Goal: Information Seeking & Learning: Learn about a topic

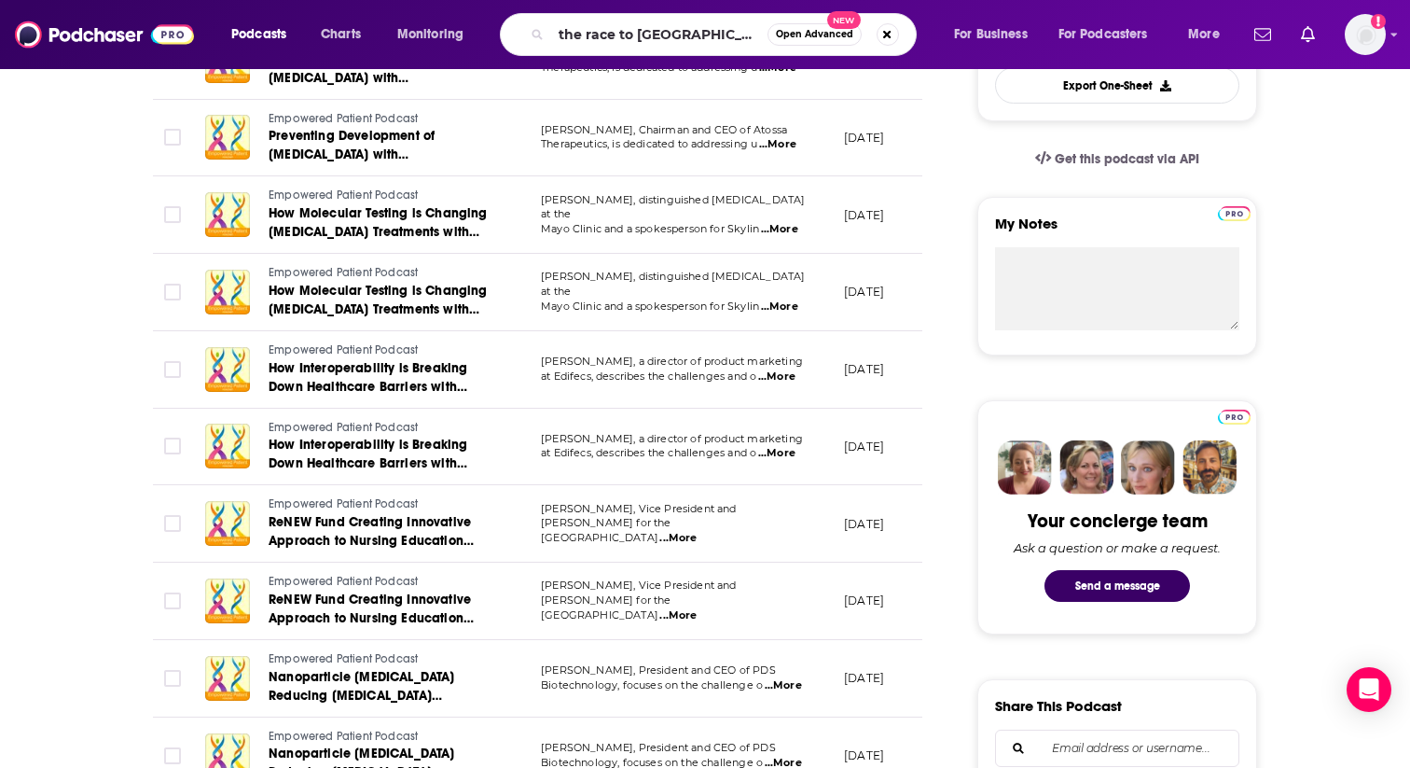
type input "the race to value"
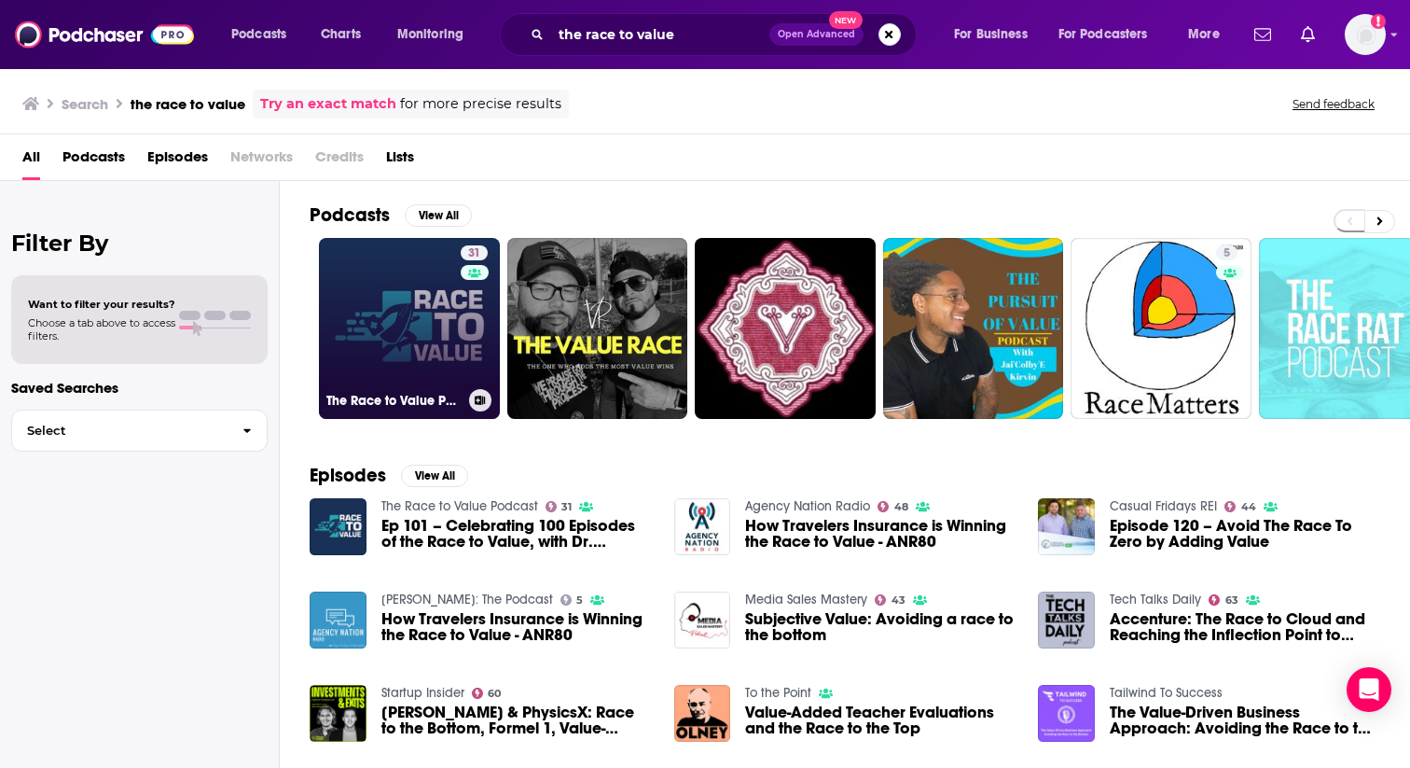
click at [429, 295] on link "31 The Race to Value Podcast" at bounding box center [409, 328] width 181 height 181
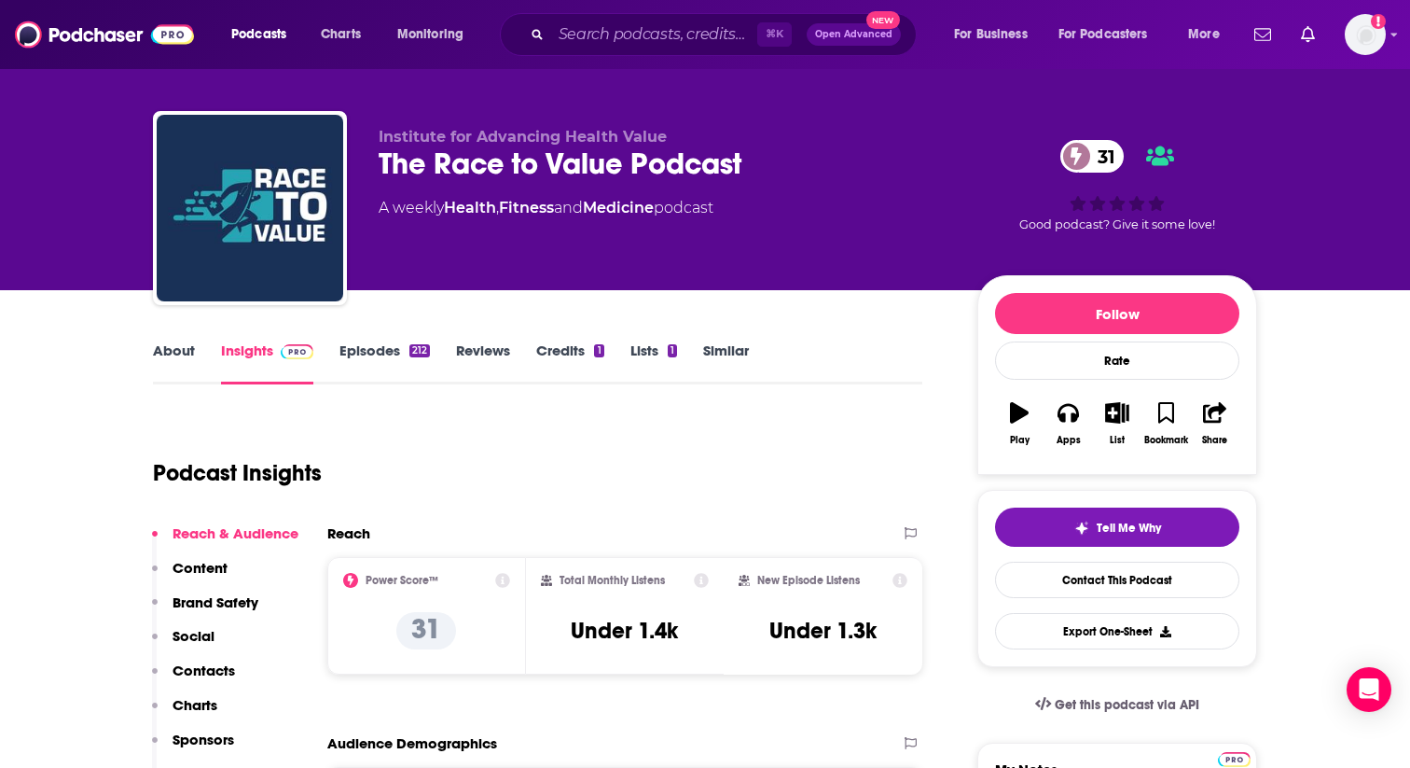
scroll to position [6, 0]
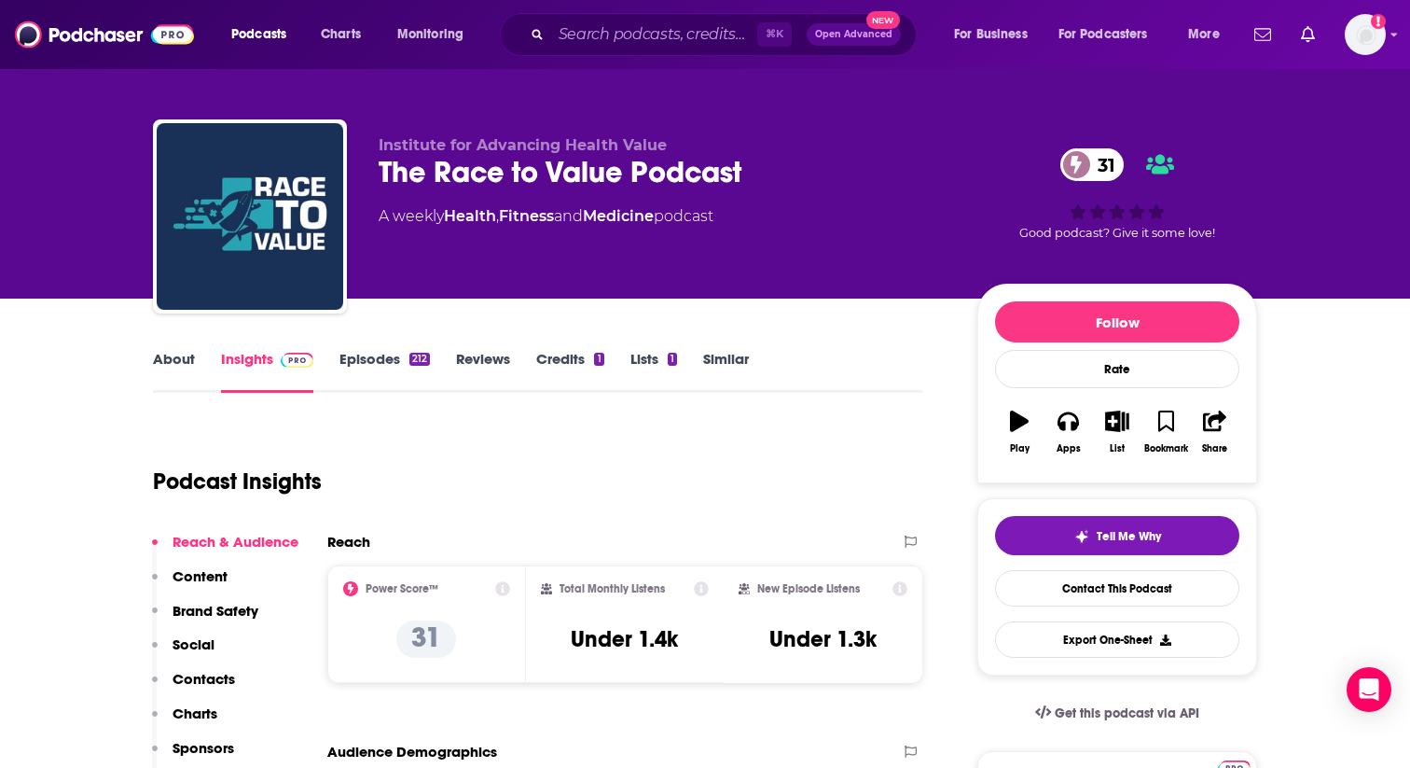
click at [356, 369] on link "Episodes 212" at bounding box center [385, 371] width 90 height 43
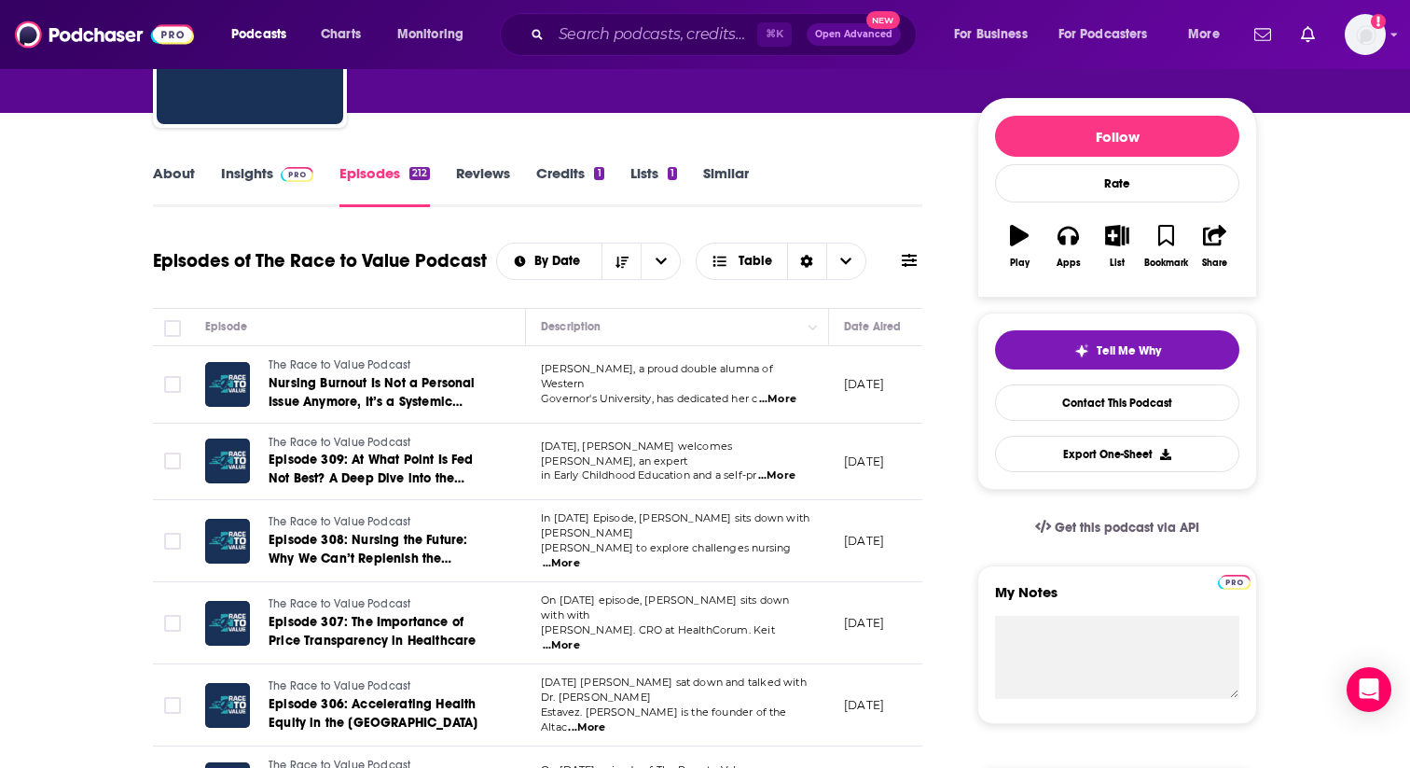
scroll to position [164, 0]
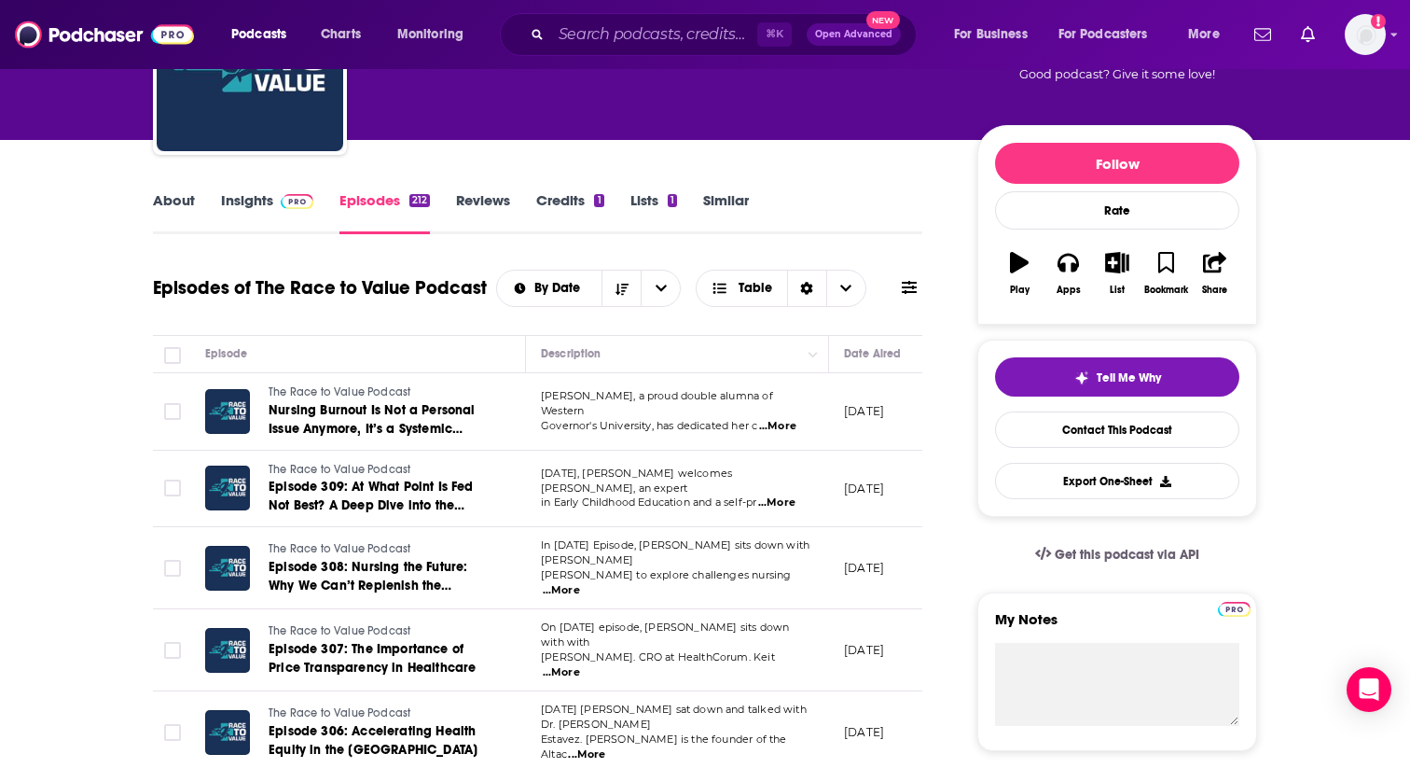
click at [181, 208] on link "About" at bounding box center [174, 212] width 42 height 43
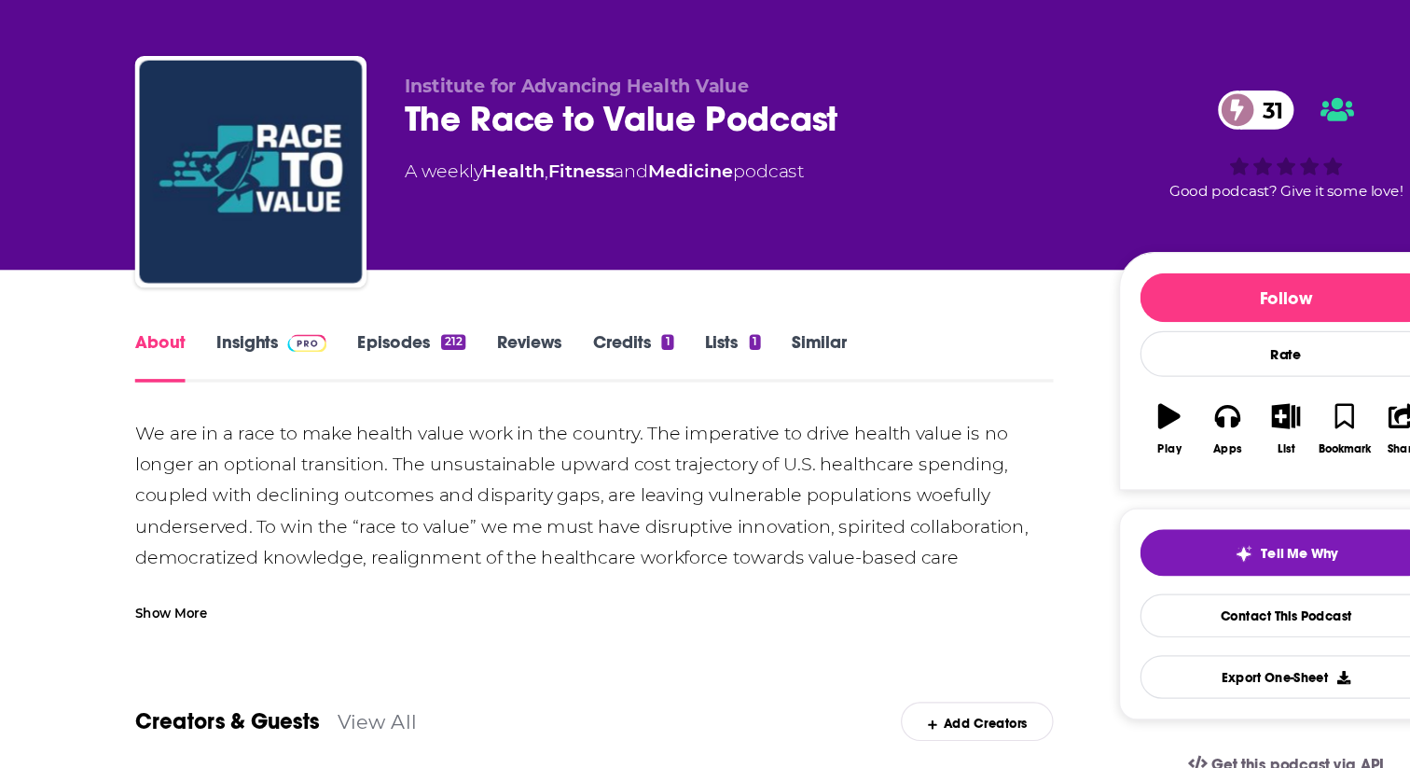
click at [177, 575] on div "Show More" at bounding box center [538, 584] width 770 height 32
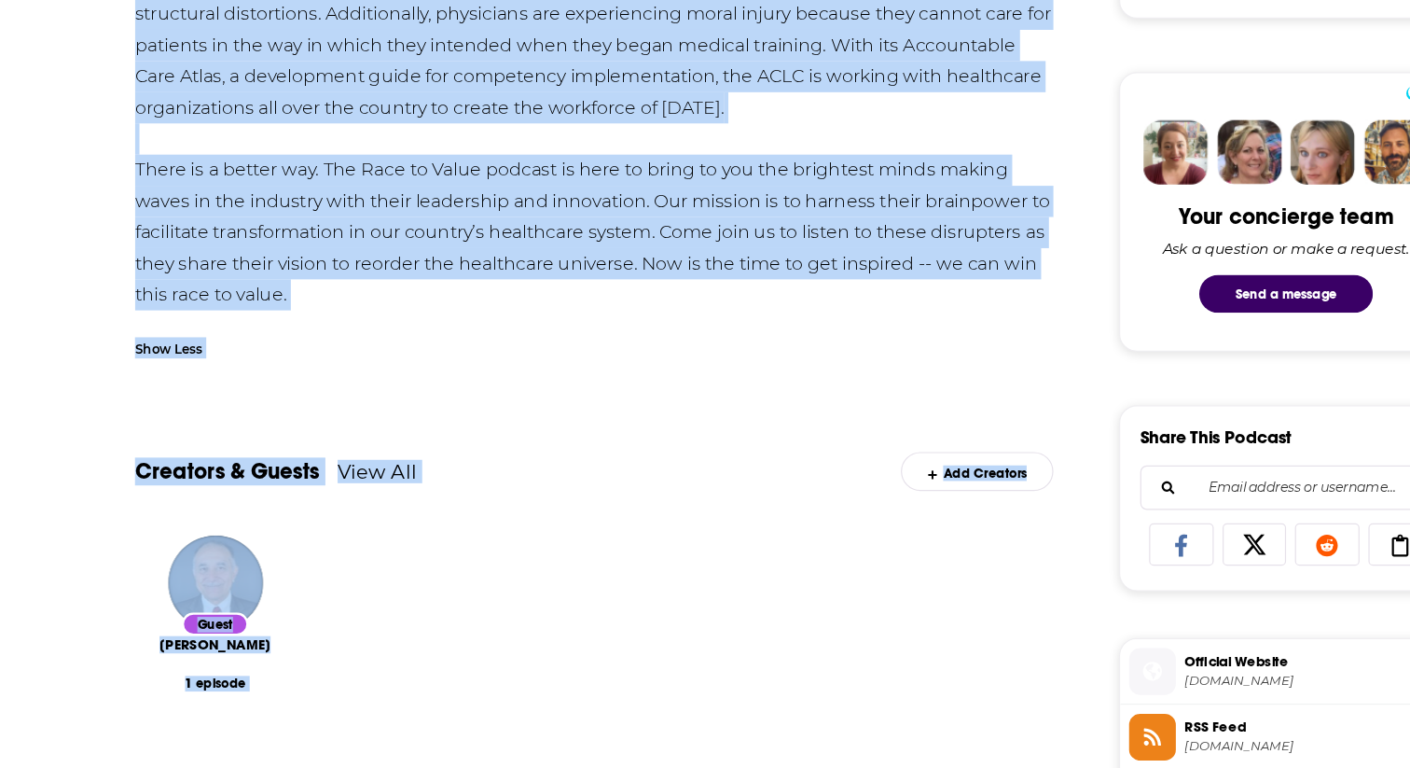
scroll to position [811, 0]
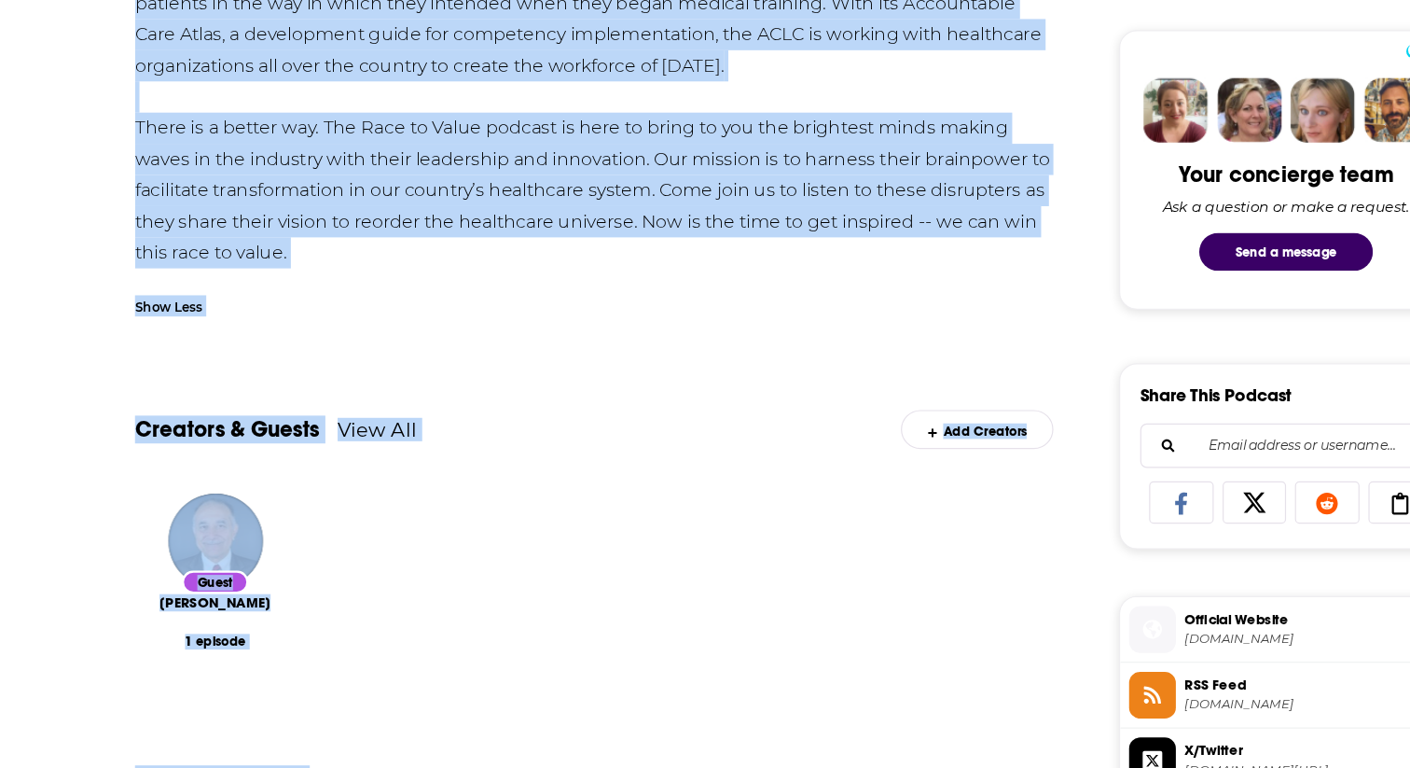
drag, startPoint x: 154, startPoint y: 440, endPoint x: 423, endPoint y: 346, distance: 284.7
copy div "Lo ips do s amet co adip elitse doeiu temp in utl etdolor. Mag aliquaenim ad mi…"
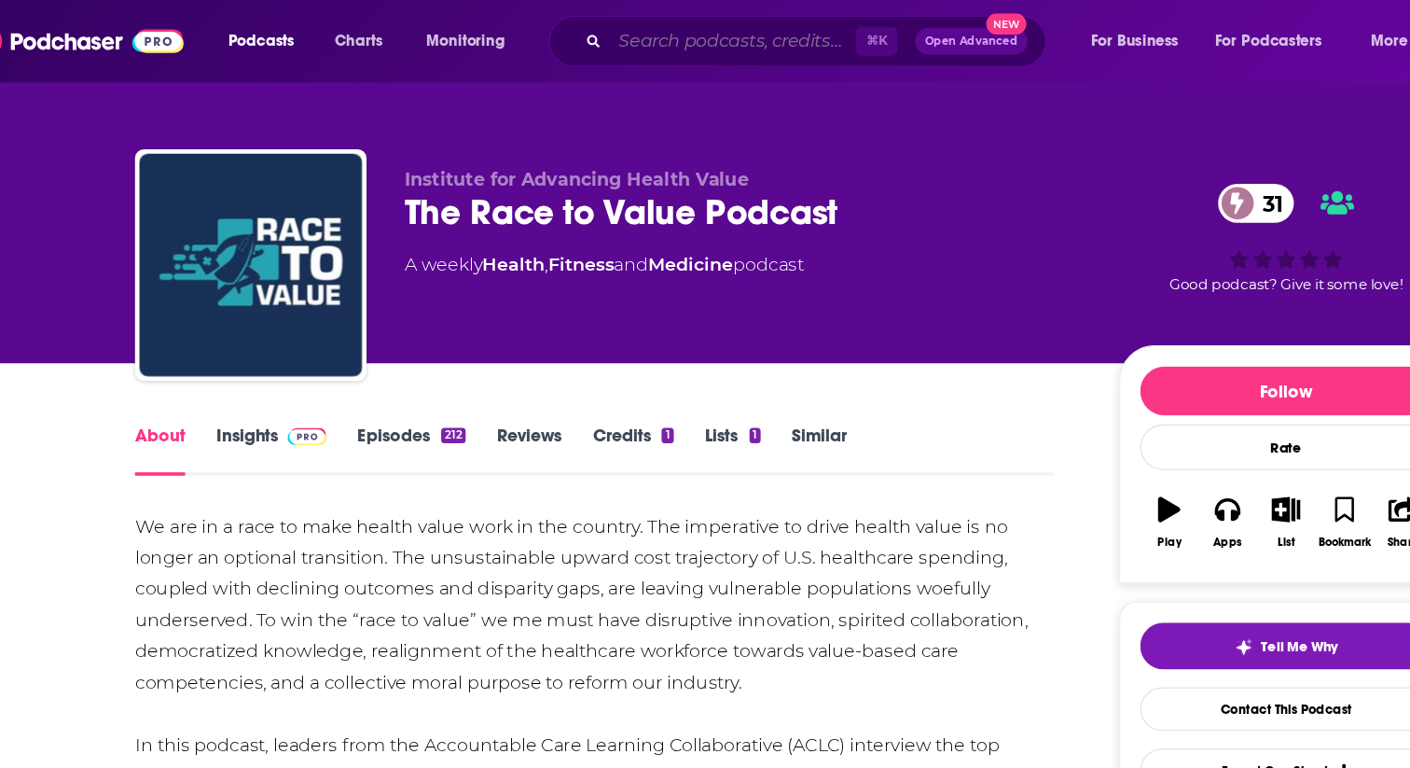
click at [604, 33] on input "Search podcasts, credits, & more..." at bounding box center [654, 35] width 206 height 30
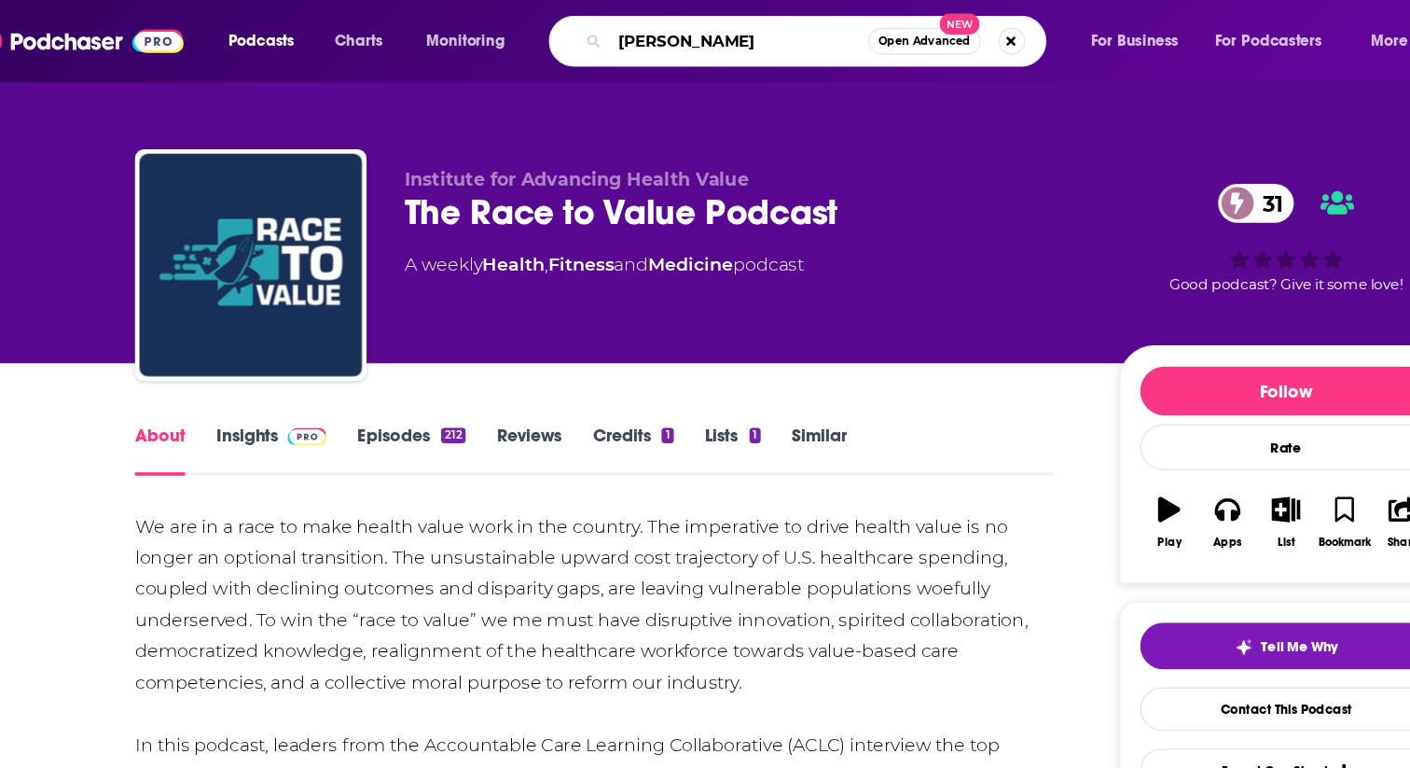
type input "[PERSON_NAME]"
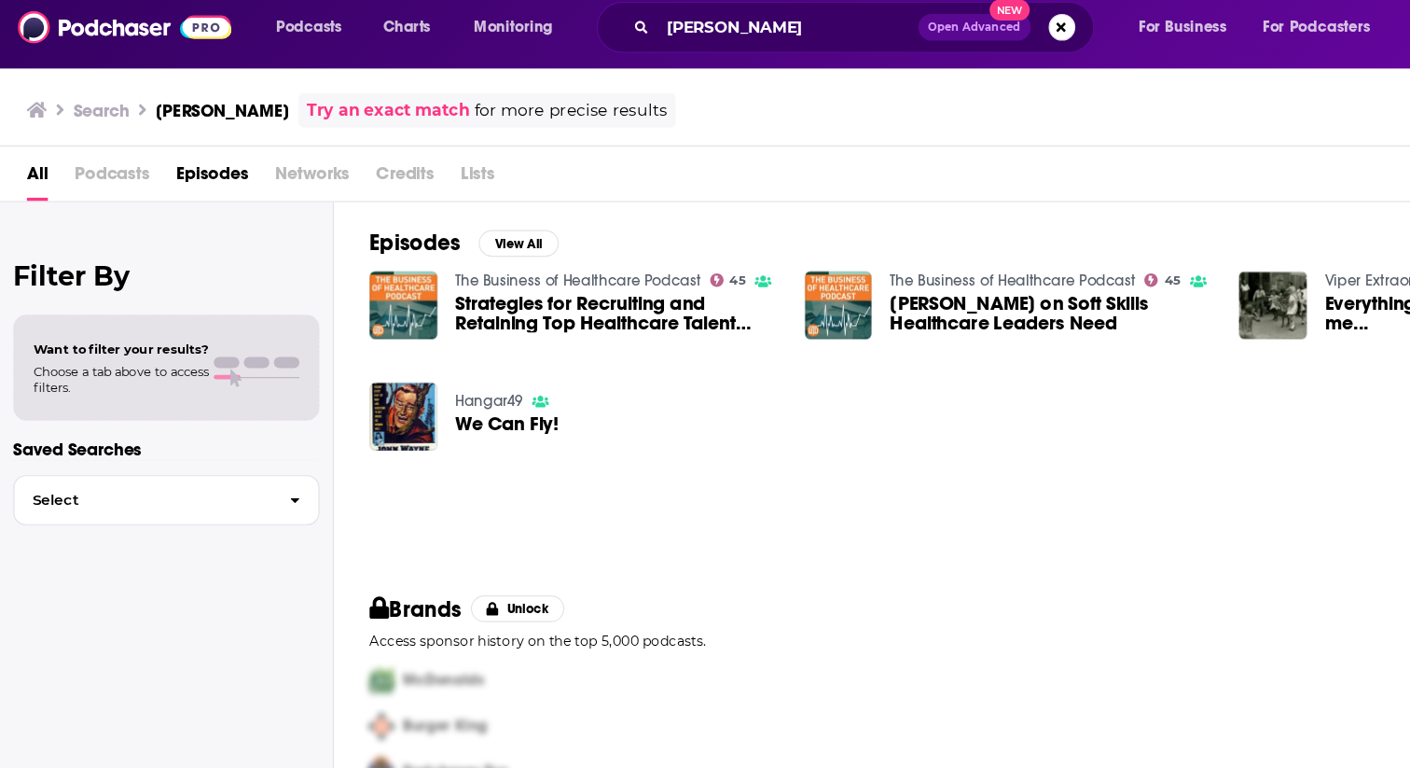
click at [806, 246] on link "The Business of Healthcare Podcast" at bounding box center [848, 247] width 206 height 16
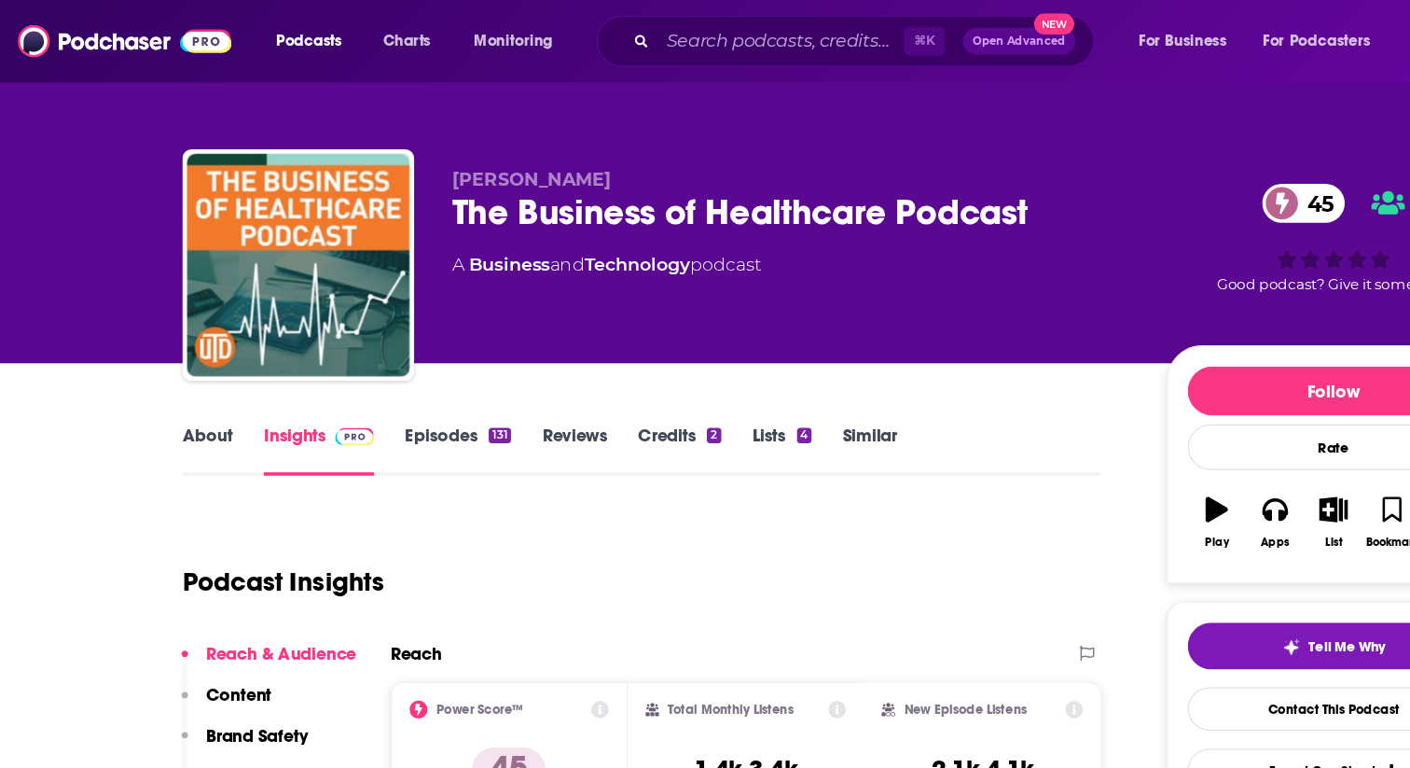
click at [371, 362] on link "Episodes 131" at bounding box center [384, 376] width 89 height 43
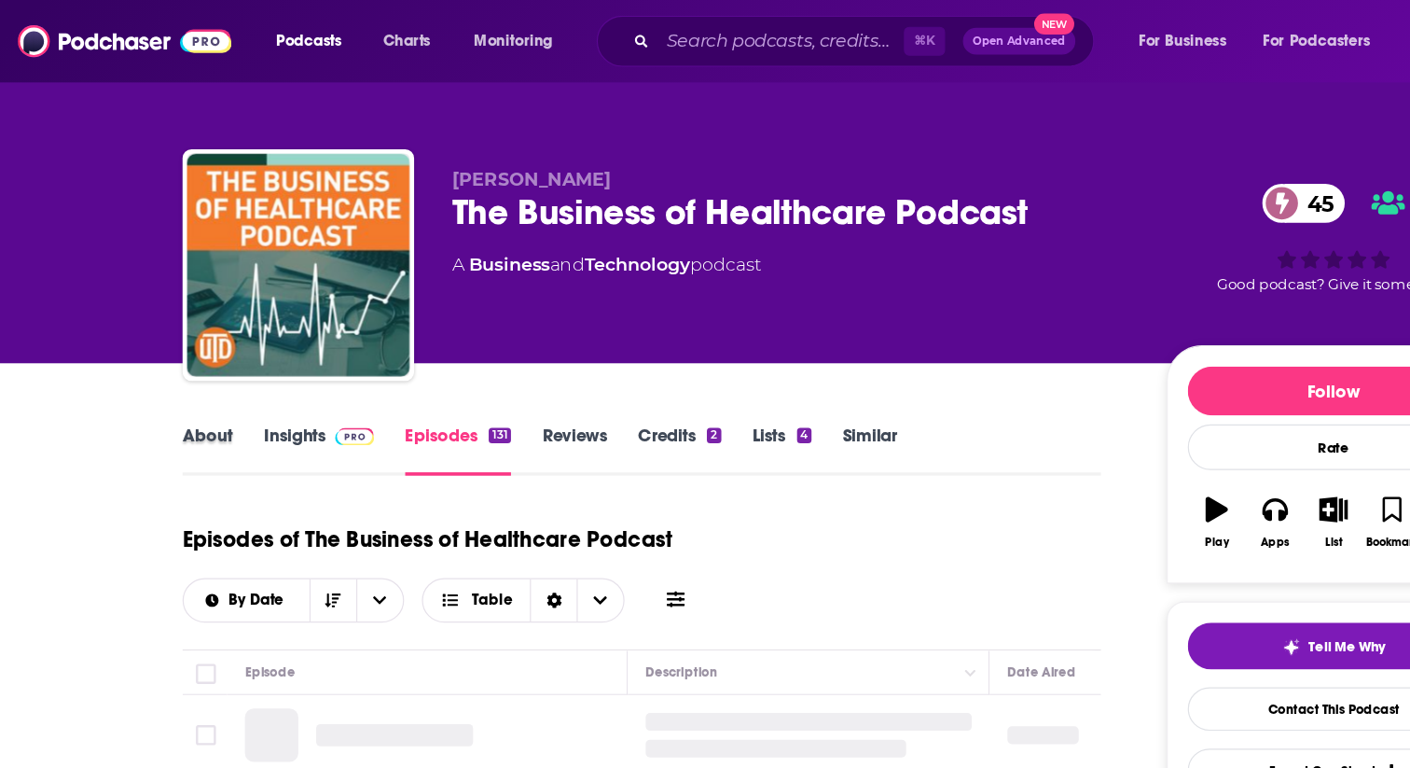
click at [200, 363] on div "About" at bounding box center [187, 376] width 68 height 43
click at [165, 368] on link "About" at bounding box center [174, 376] width 42 height 43
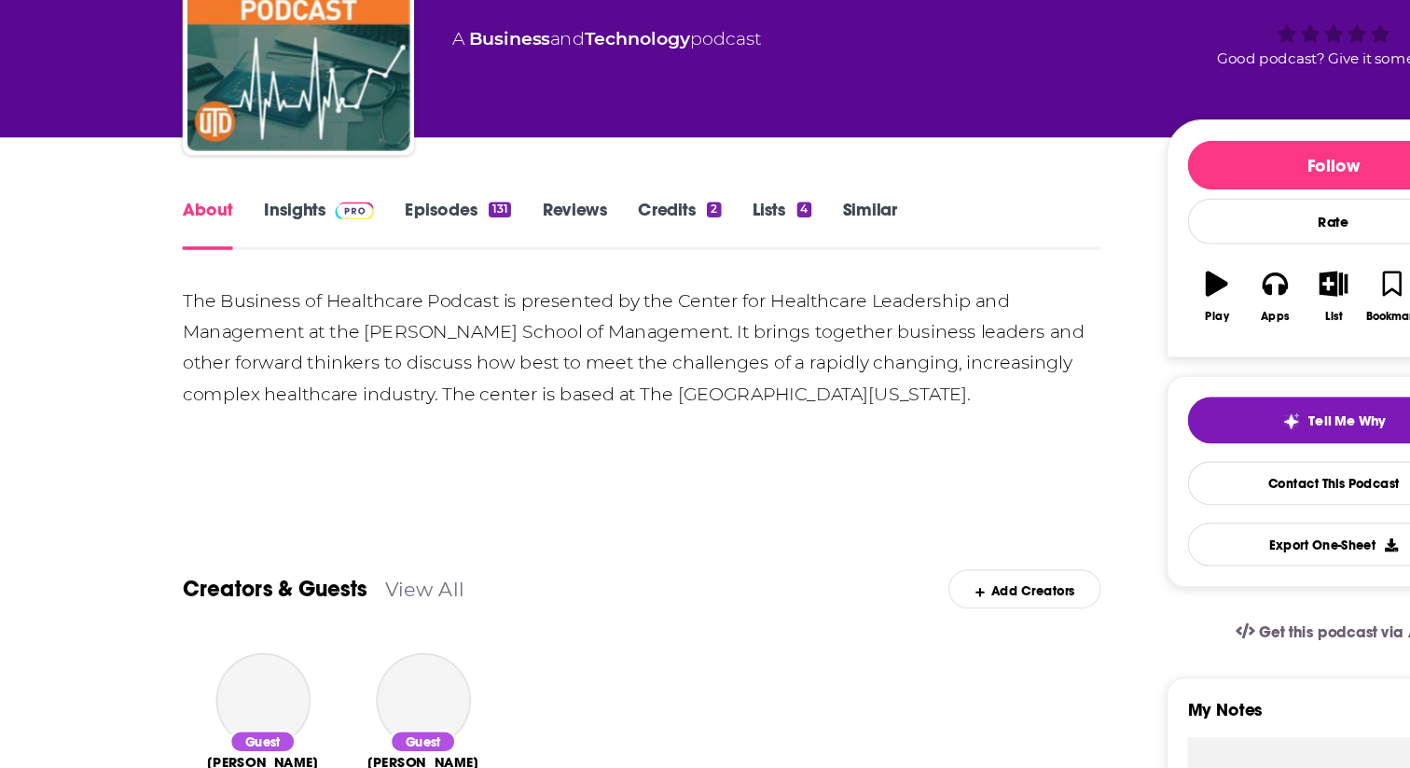
scroll to position [68, 0]
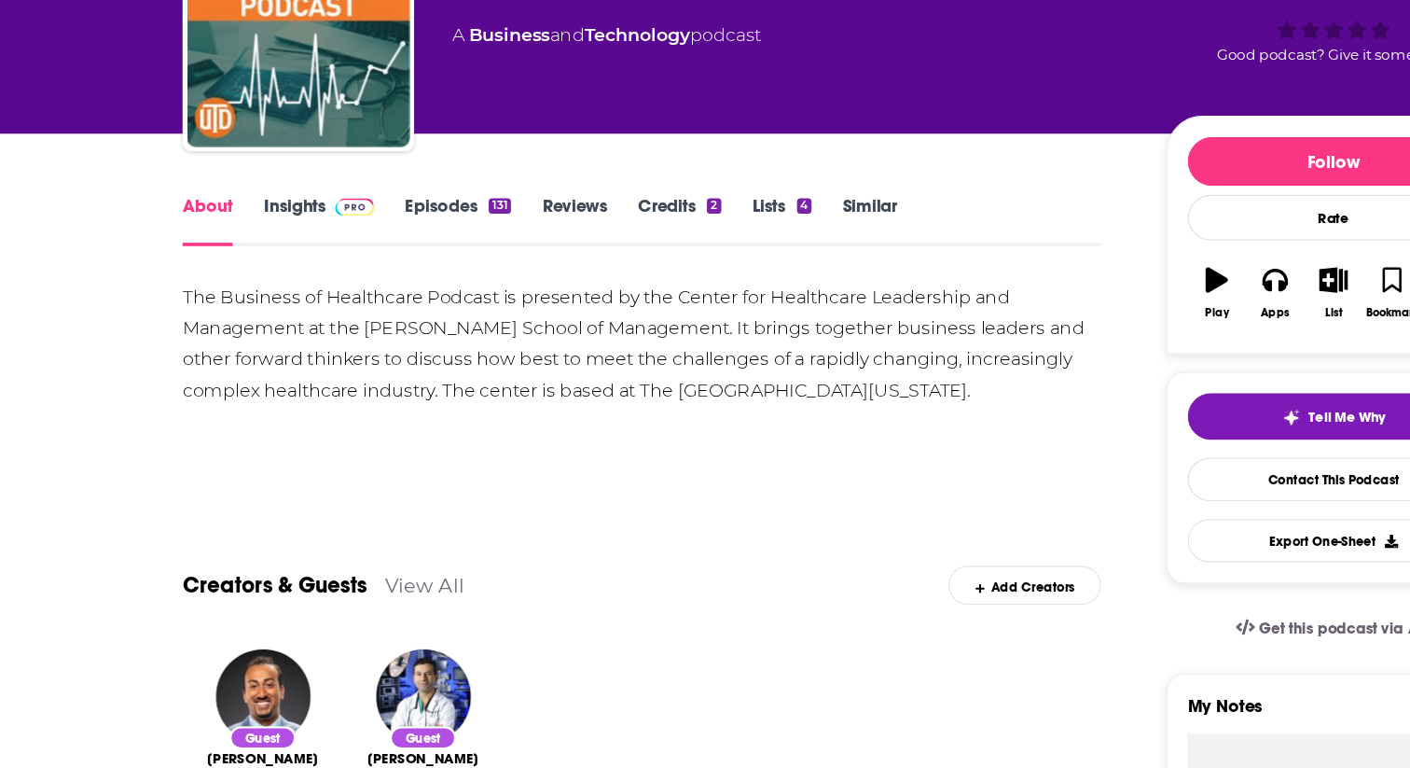
drag, startPoint x: 803, startPoint y: 445, endPoint x: 70, endPoint y: 356, distance: 738.5
copy div "The Business of Healthcare Podcast is presented by the Center for Healthcare Le…"
click at [370, 303] on link "Episodes 131" at bounding box center [384, 308] width 89 height 43
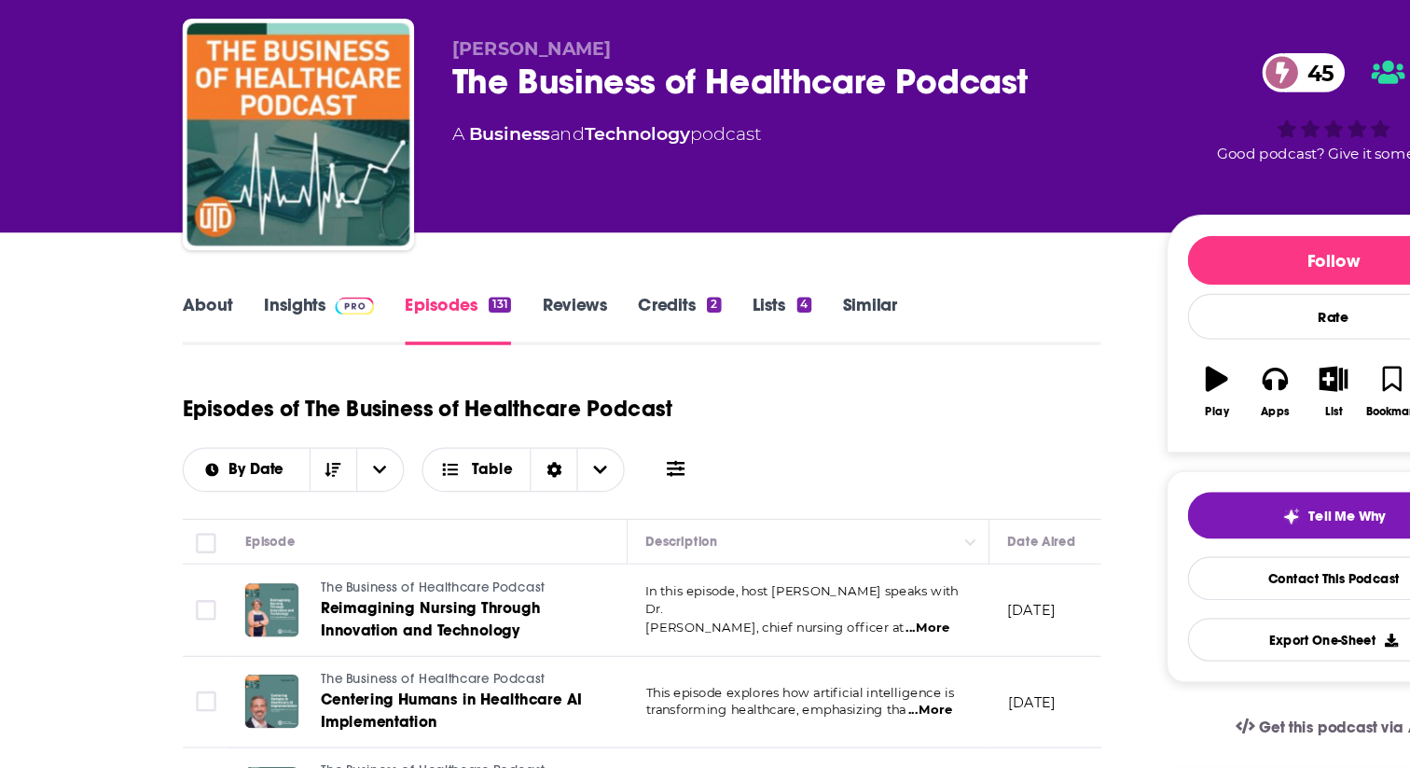
click at [173, 362] on link "About" at bounding box center [174, 376] width 42 height 43
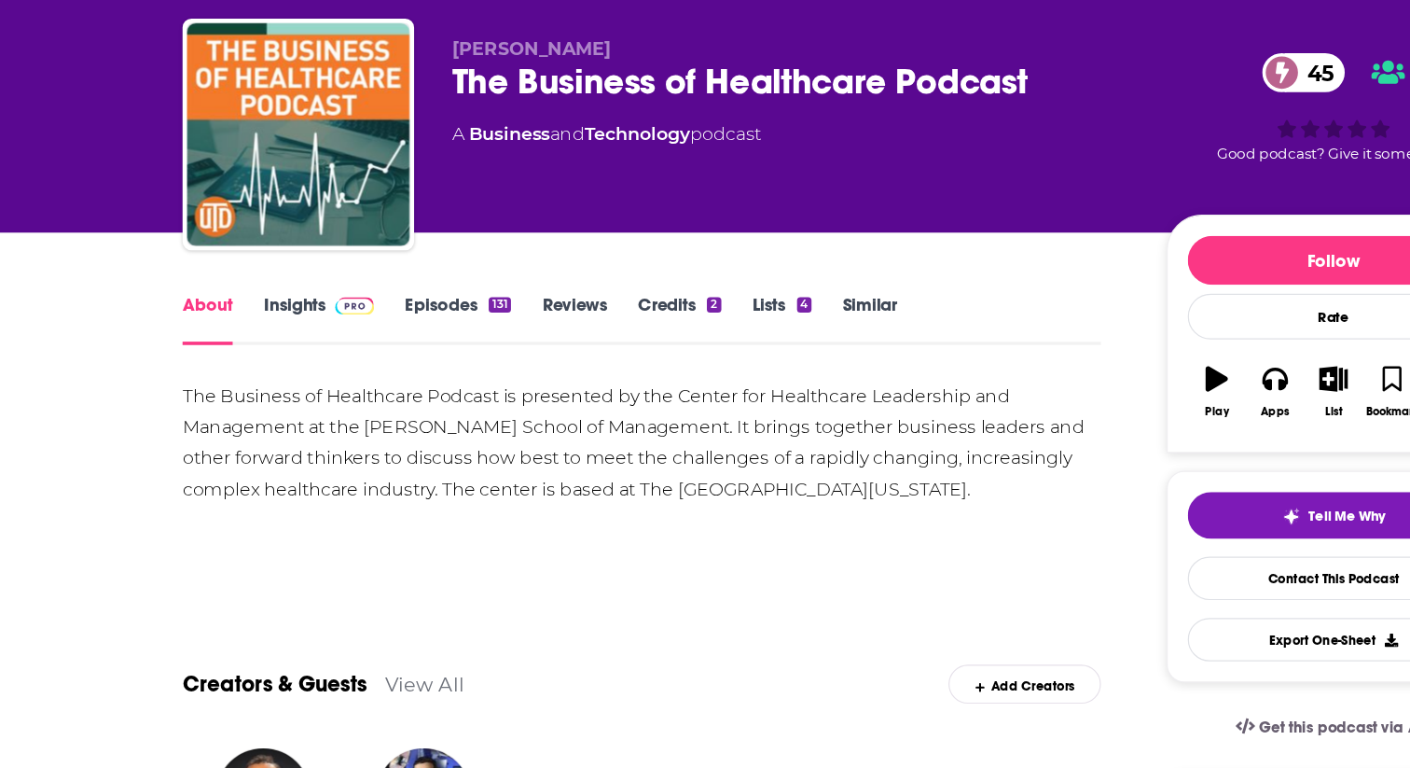
drag, startPoint x: 146, startPoint y: 437, endPoint x: 914, endPoint y: 519, distance: 772.0
copy div "The Business of Healthcare Podcast is presented by the Center for Healthcare Le…"
click at [372, 367] on link "Episodes 131" at bounding box center [384, 376] width 89 height 43
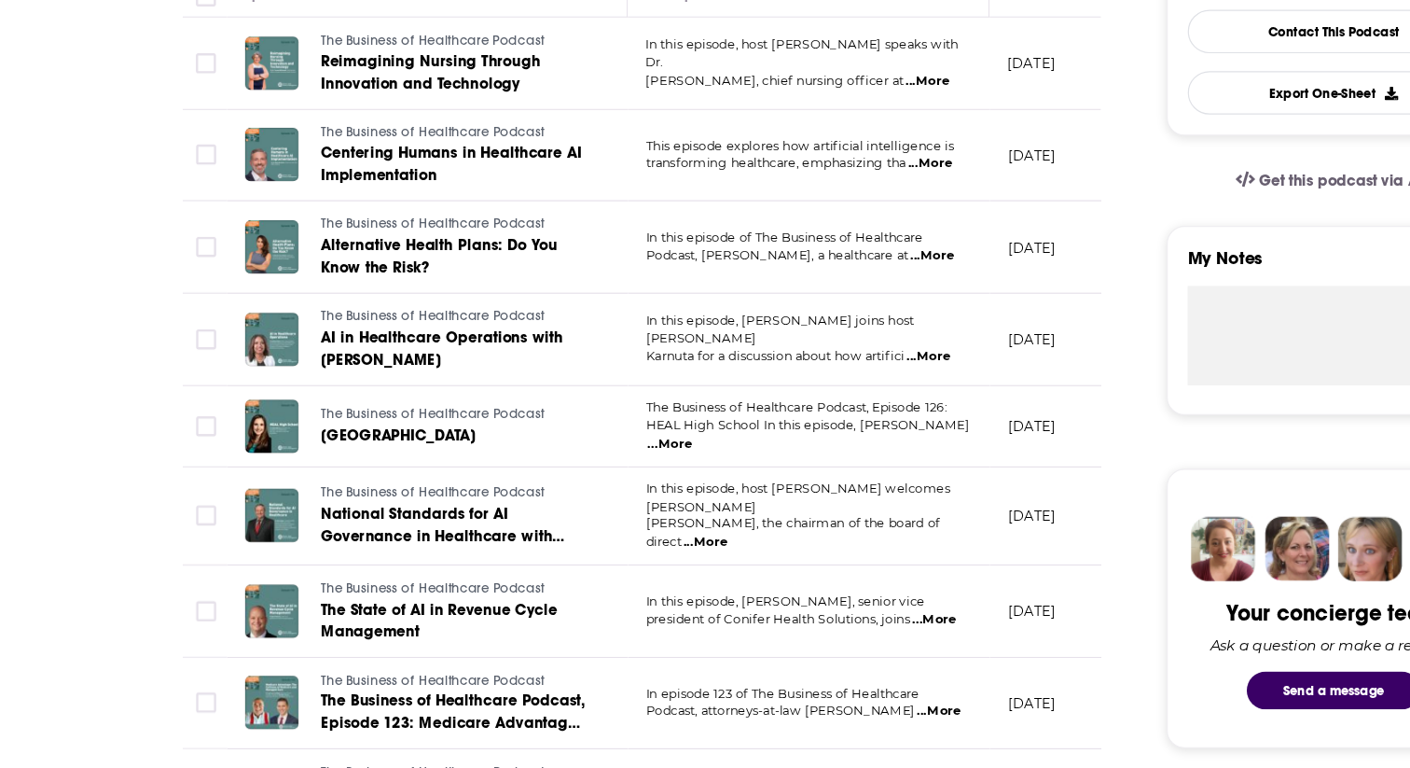
scroll to position [444, 0]
click at [789, 333] on span "...More" at bounding box center [780, 337] width 37 height 15
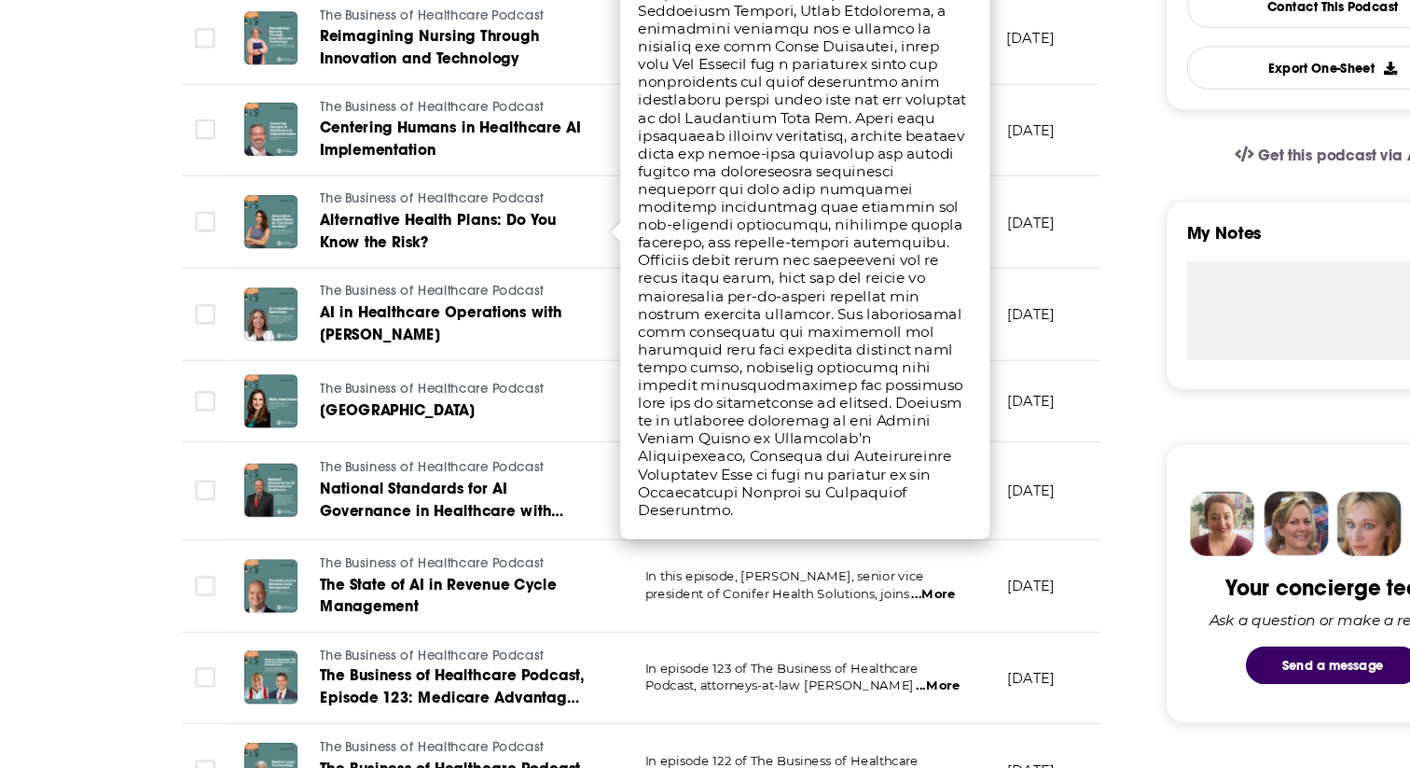
scroll to position [493, 0]
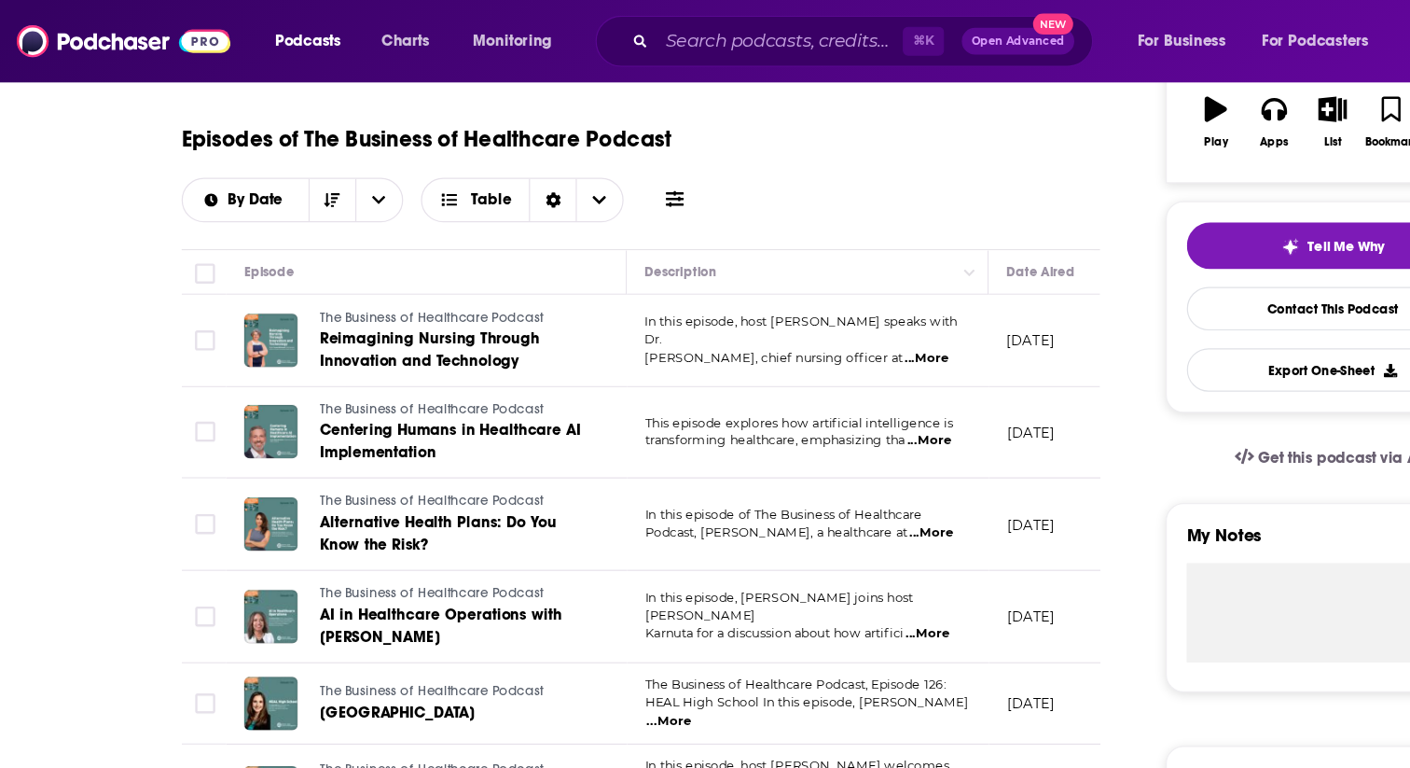
scroll to position [0, 0]
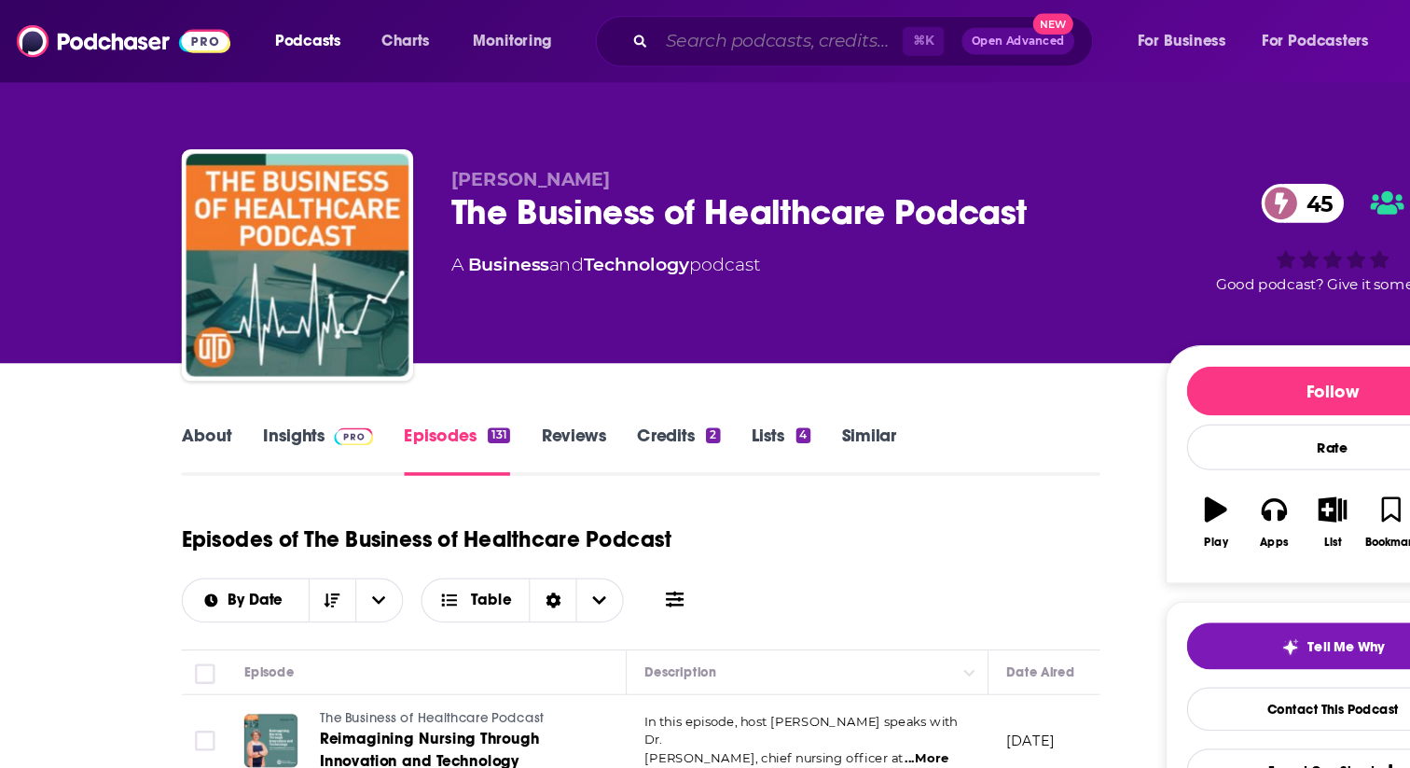
click at [604, 32] on input "Search podcasts, credits, & more..." at bounding box center [654, 35] width 206 height 30
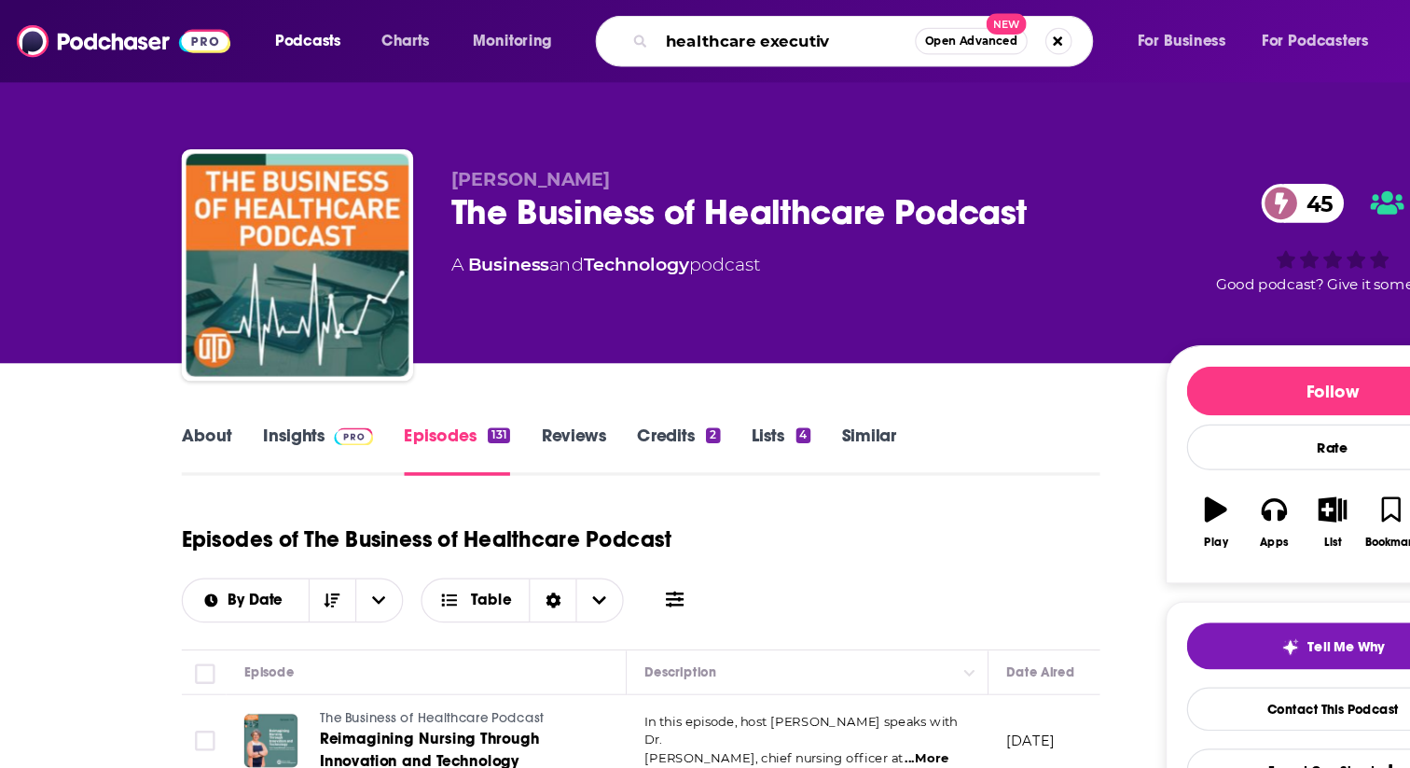
type input "healthcare executive"
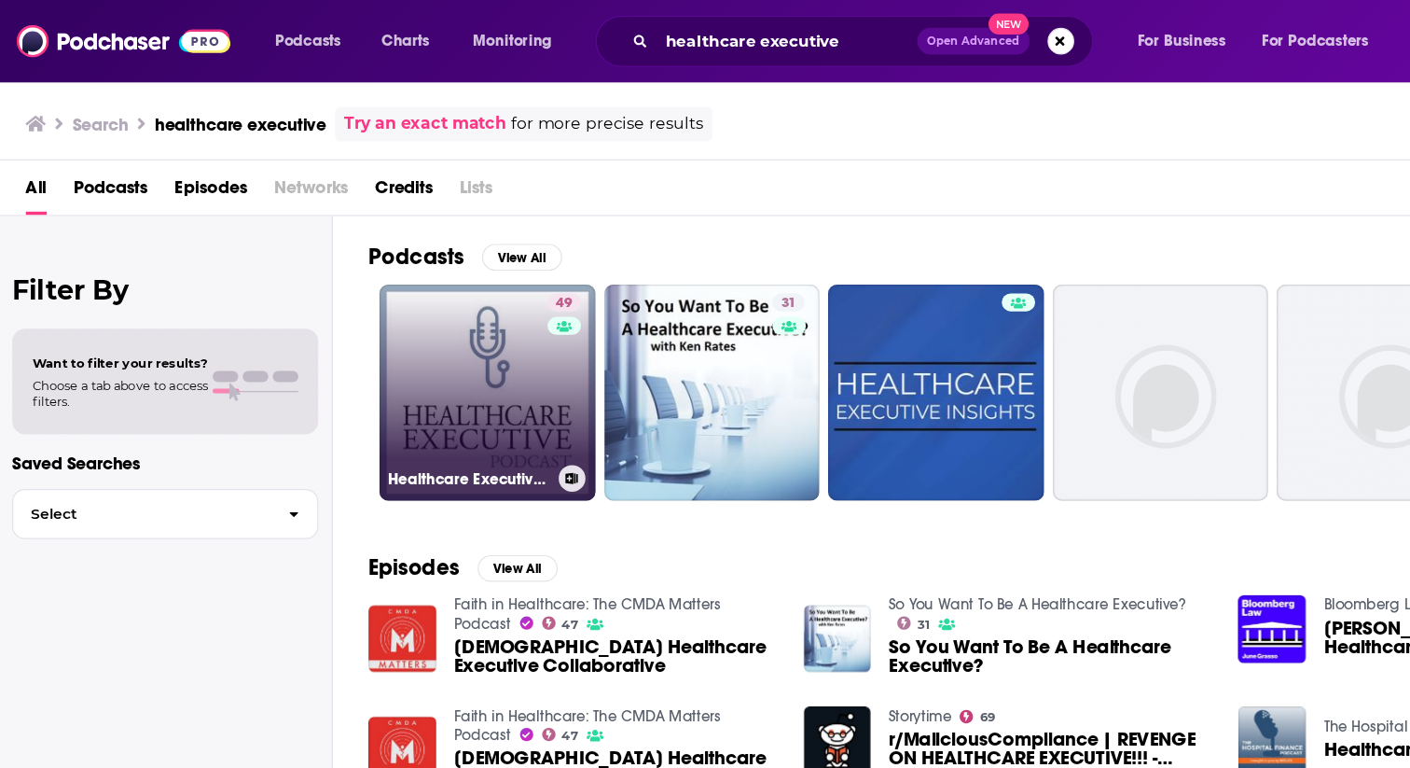
click at [432, 321] on link "49 Healthcare Executive Podcast" at bounding box center [409, 328] width 181 height 181
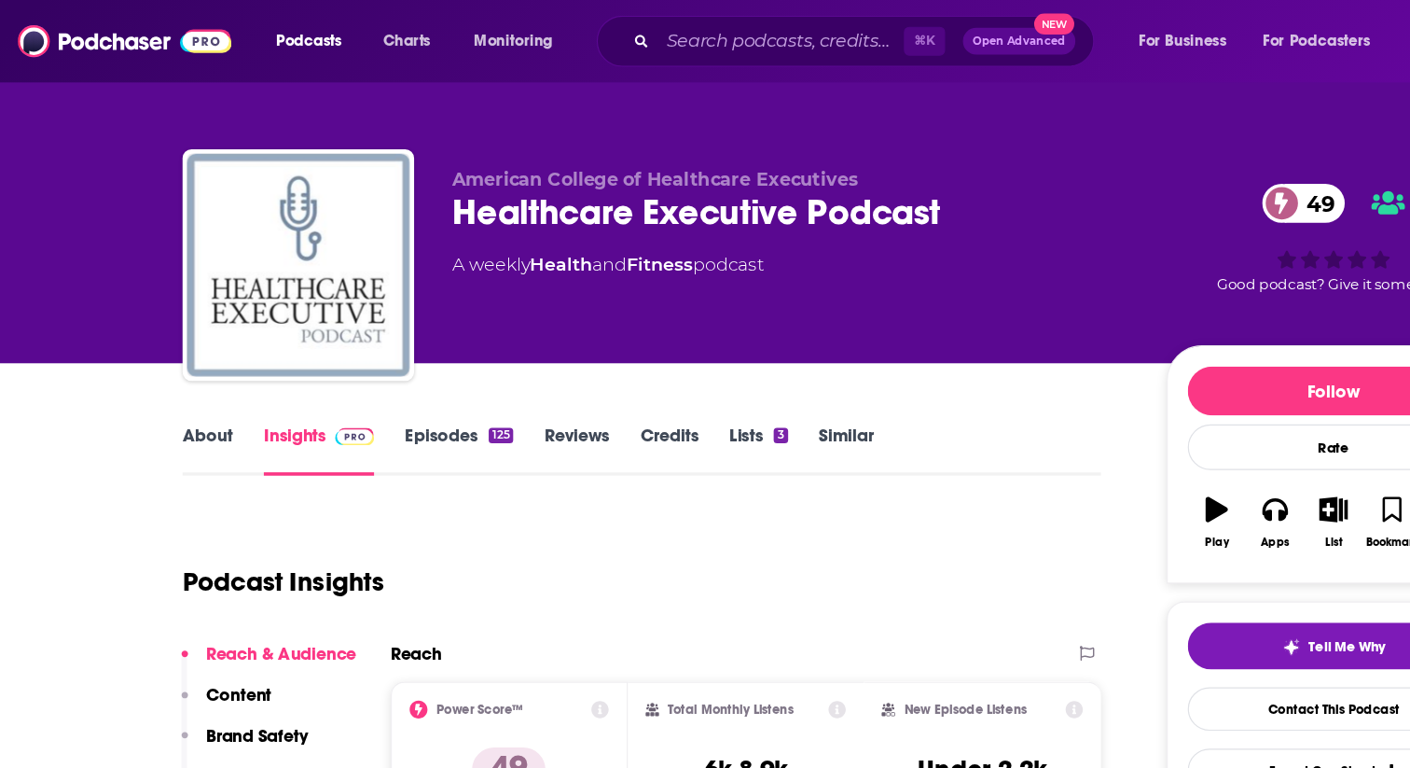
click at [158, 372] on link "About" at bounding box center [174, 376] width 42 height 43
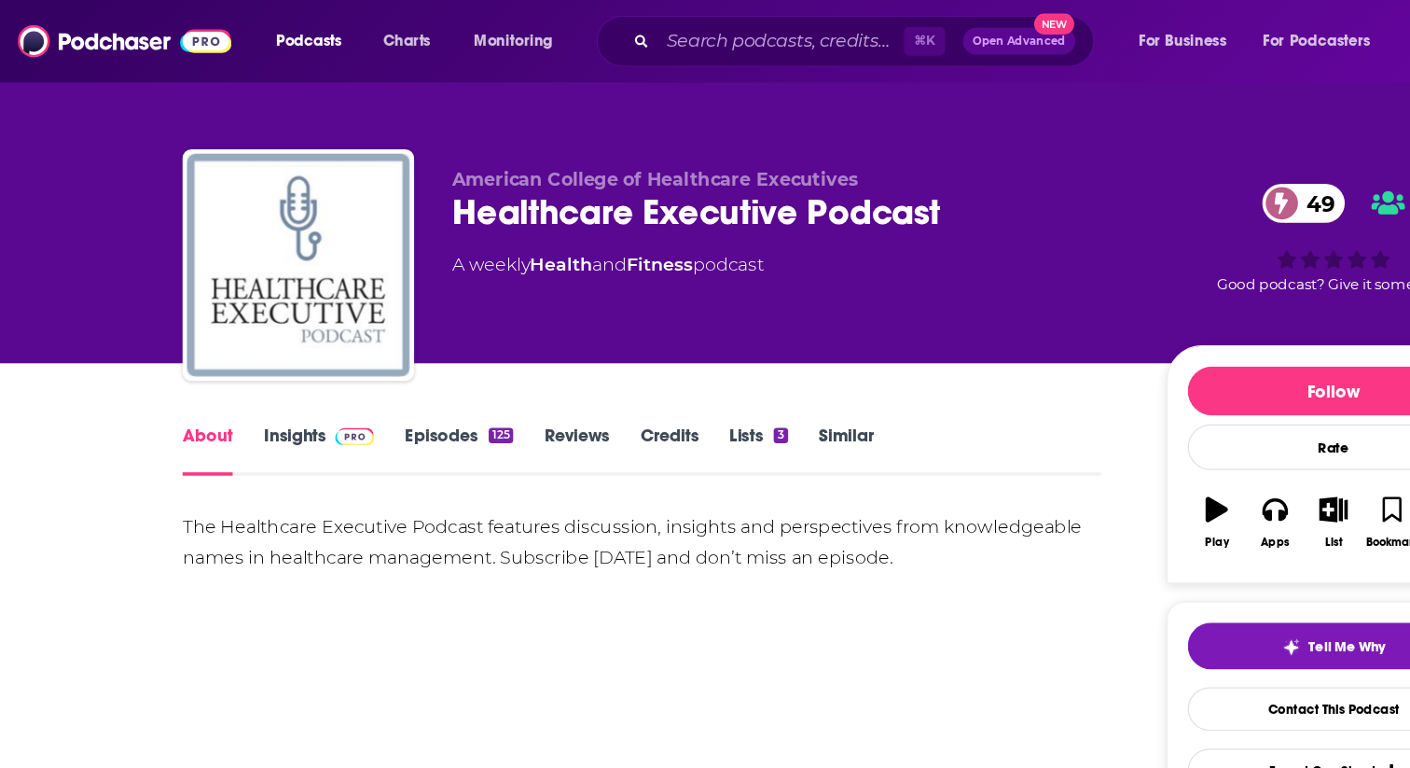
click at [204, 449] on div "The Healthcare Executive Podcast features discussion, insights and perspectives…" at bounding box center [538, 454] width 770 height 52
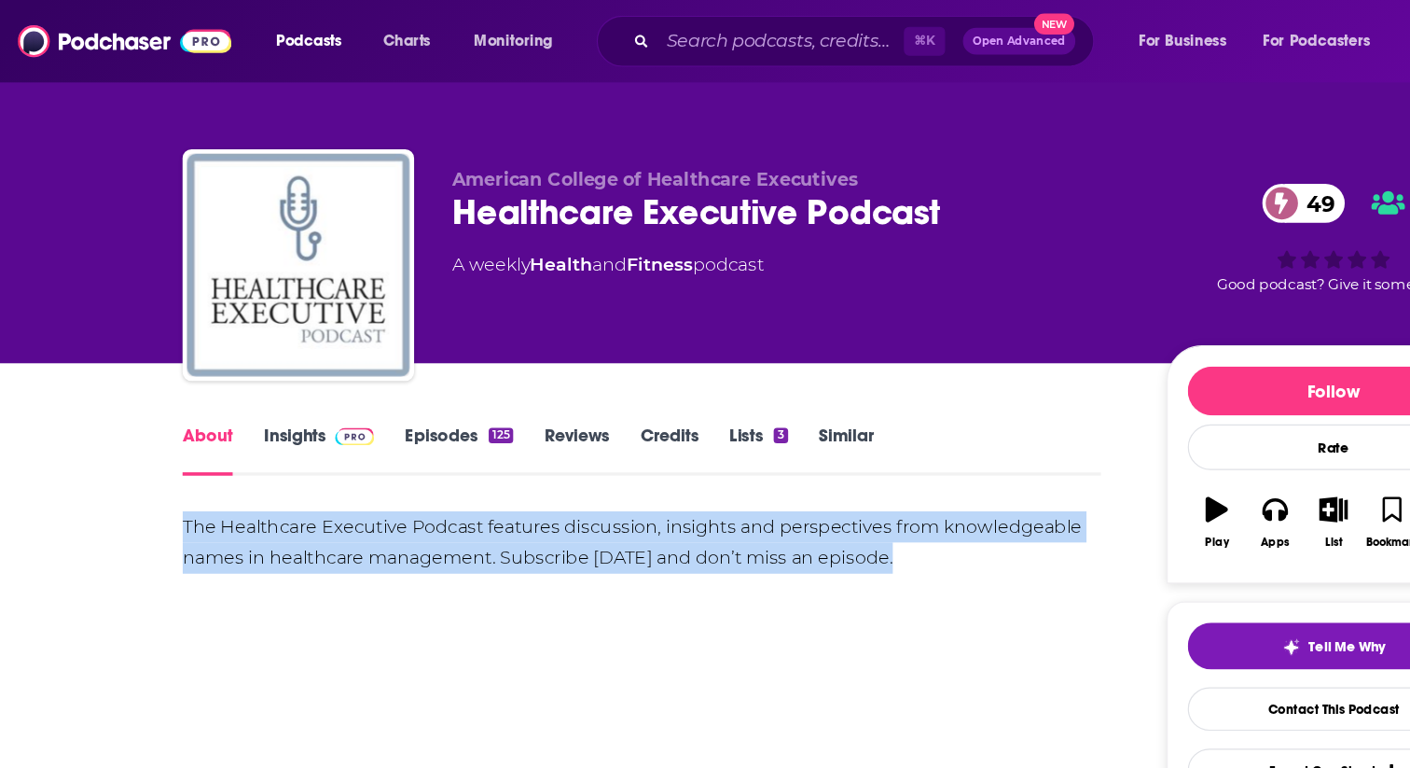
click at [204, 449] on div "The Healthcare Executive Podcast features discussion, insights and perspectives…" at bounding box center [538, 454] width 770 height 52
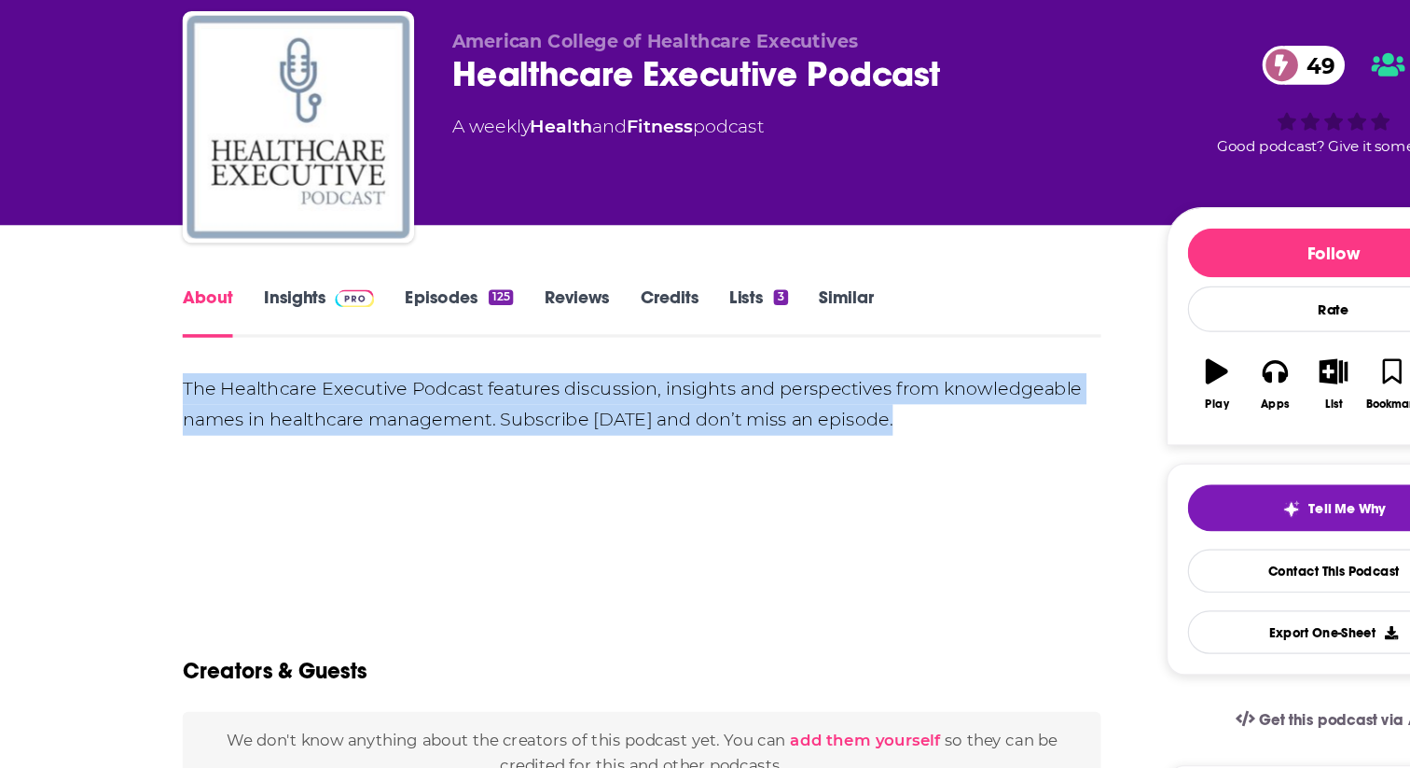
click at [239, 509] on div "The Healthcare Executive Podcast features discussion, insights and perspectives…" at bounding box center [538, 493] width 770 height 131
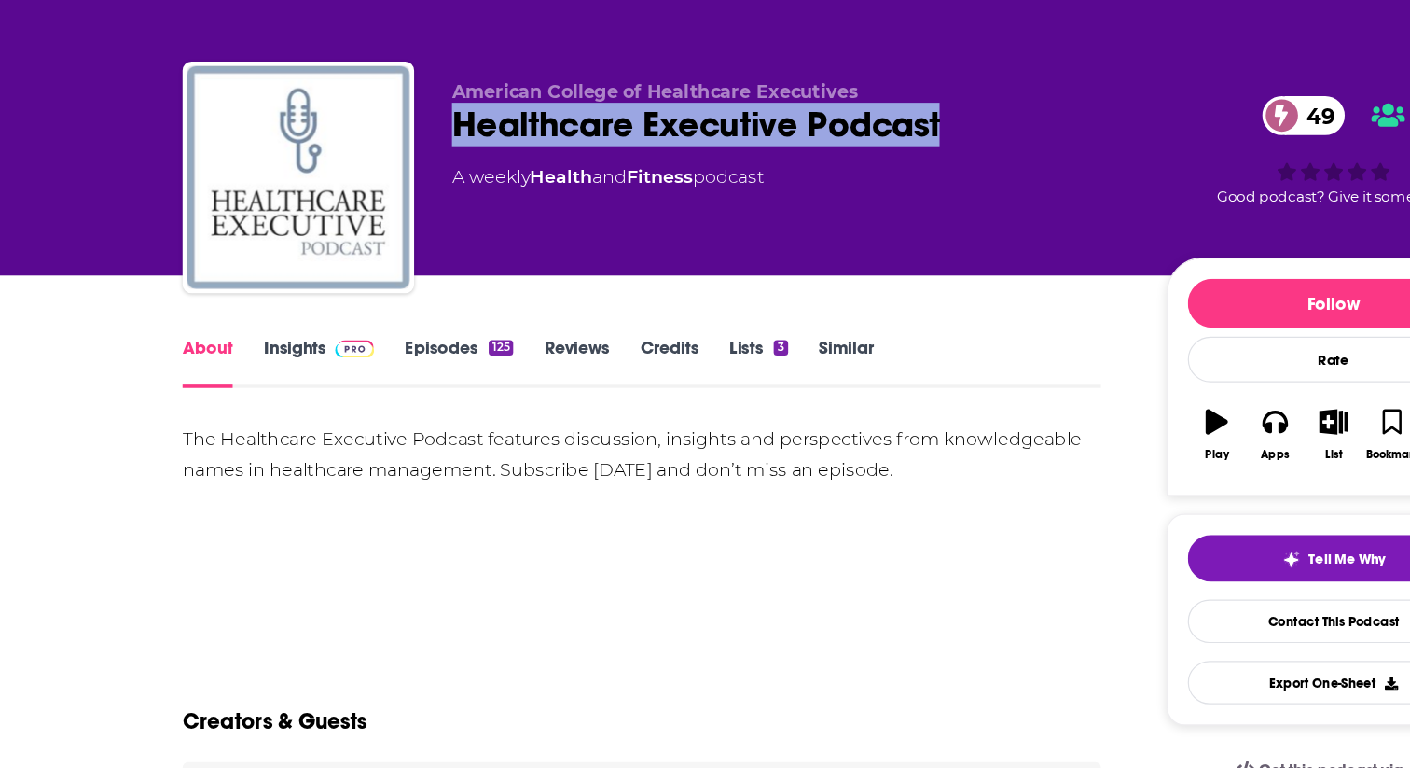
drag, startPoint x: 810, startPoint y: 183, endPoint x: 374, endPoint y: 181, distance: 435.6
click at [374, 181] on div "American College of Healthcare Executives Healthcare Executive Podcast 49 A wee…" at bounding box center [705, 225] width 1104 height 201
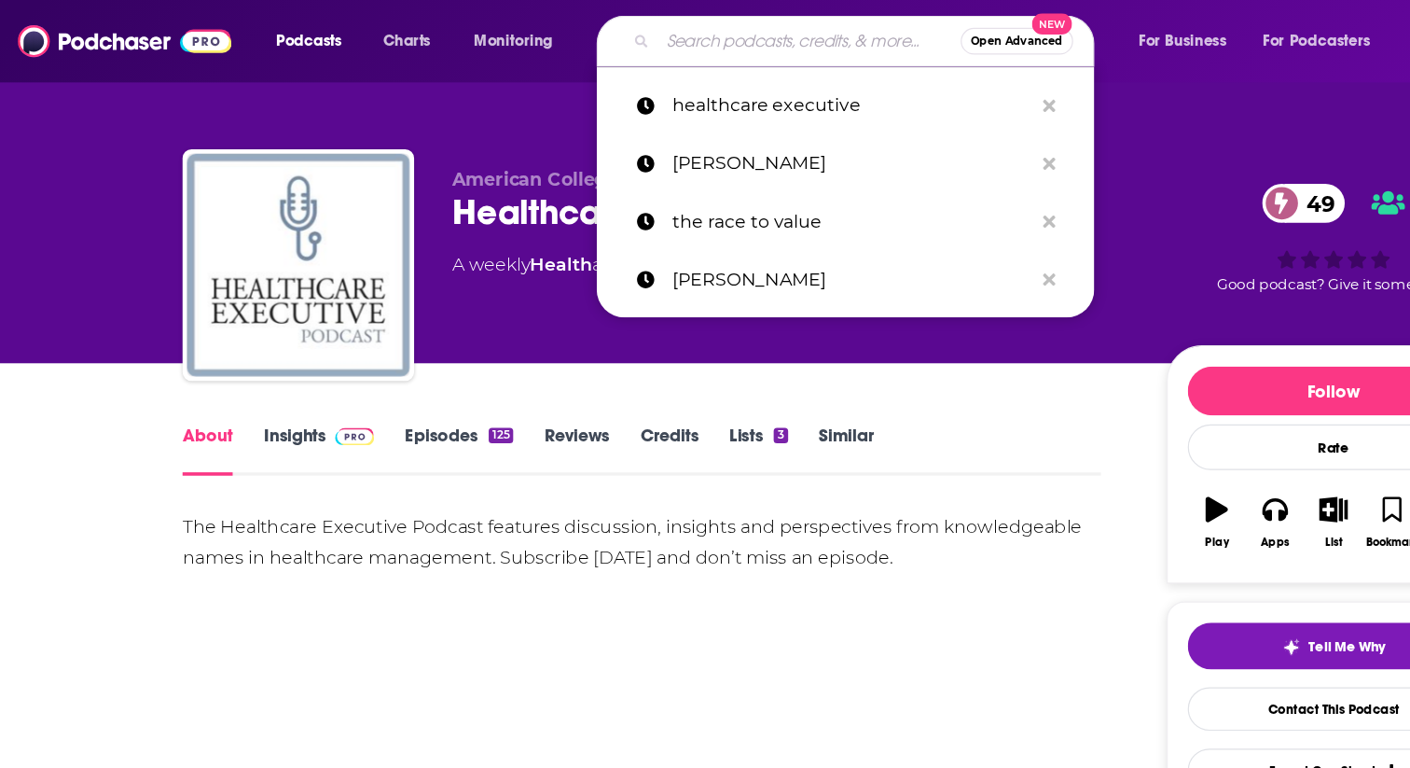
click at [575, 45] on input "Search podcasts, credits, & more..." at bounding box center [678, 35] width 254 height 30
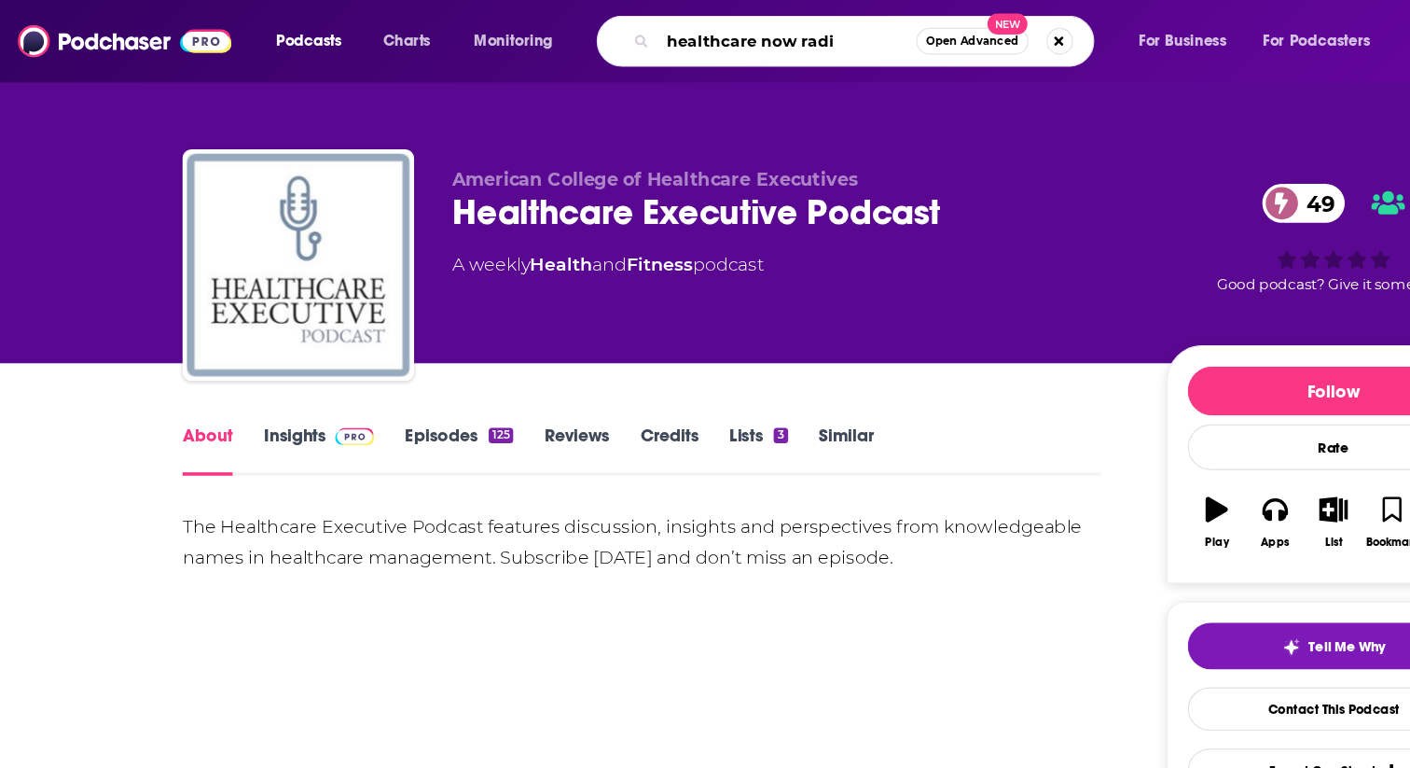
type input "healthcare now radio"
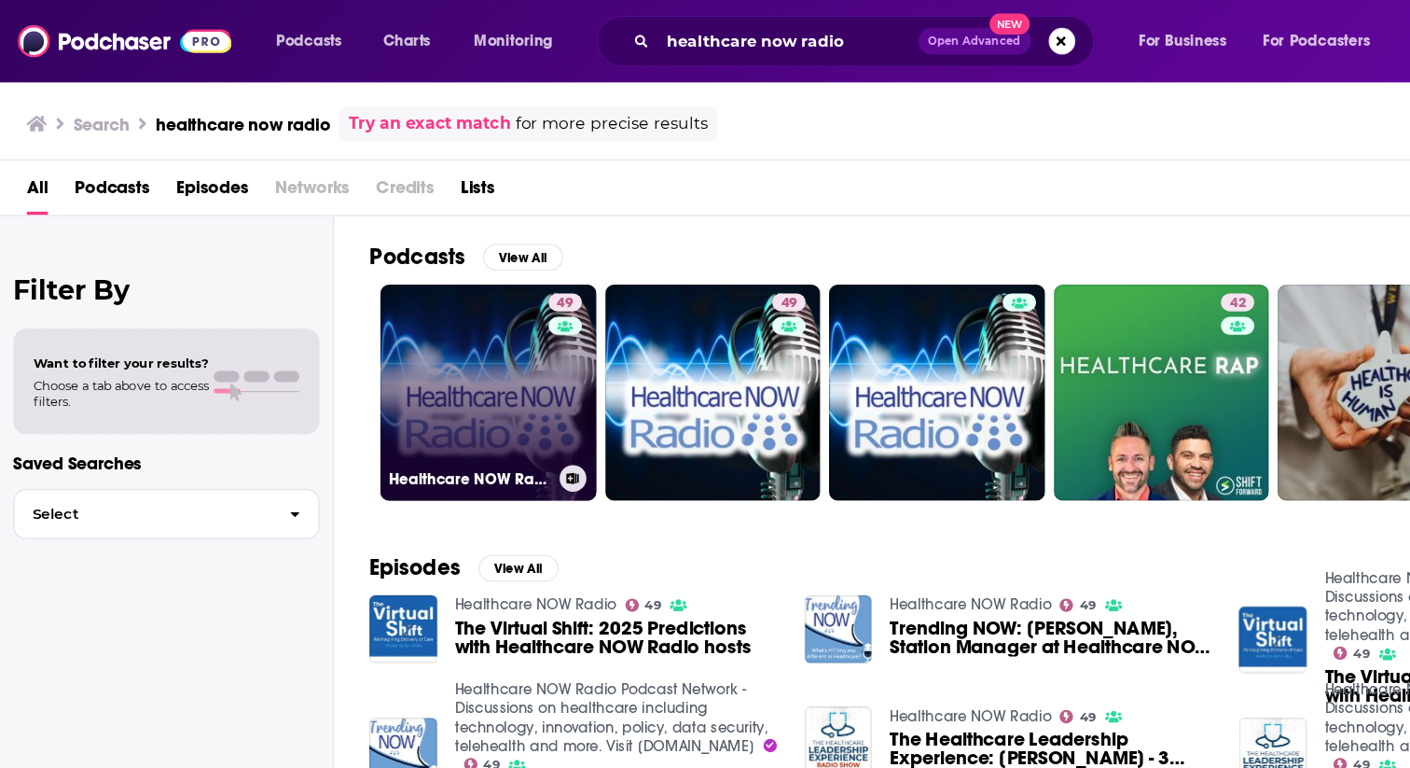
click at [423, 300] on link "49 Healthcare NOW Radio" at bounding box center [409, 328] width 181 height 181
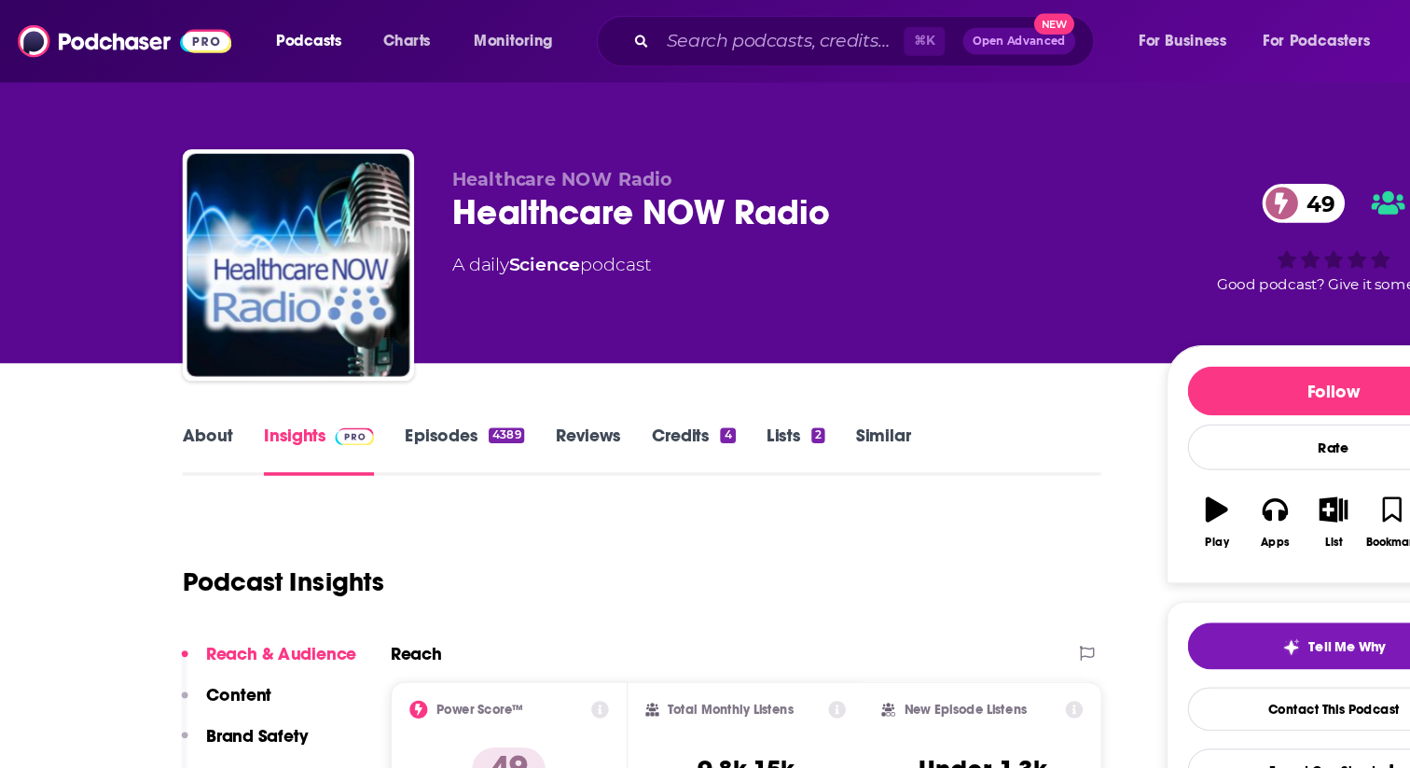
scroll to position [55, 0]
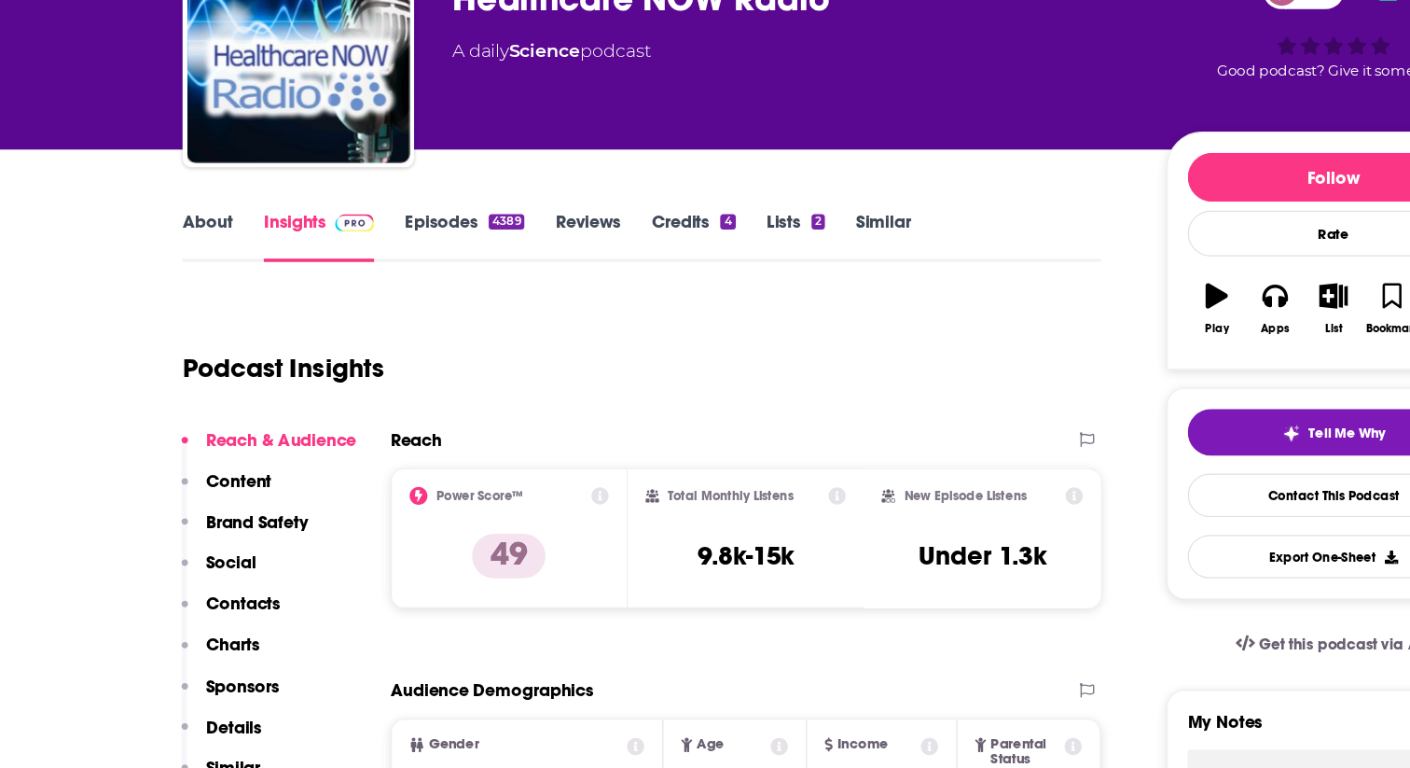
click at [351, 305] on link "Episodes 4389" at bounding box center [390, 321] width 100 height 43
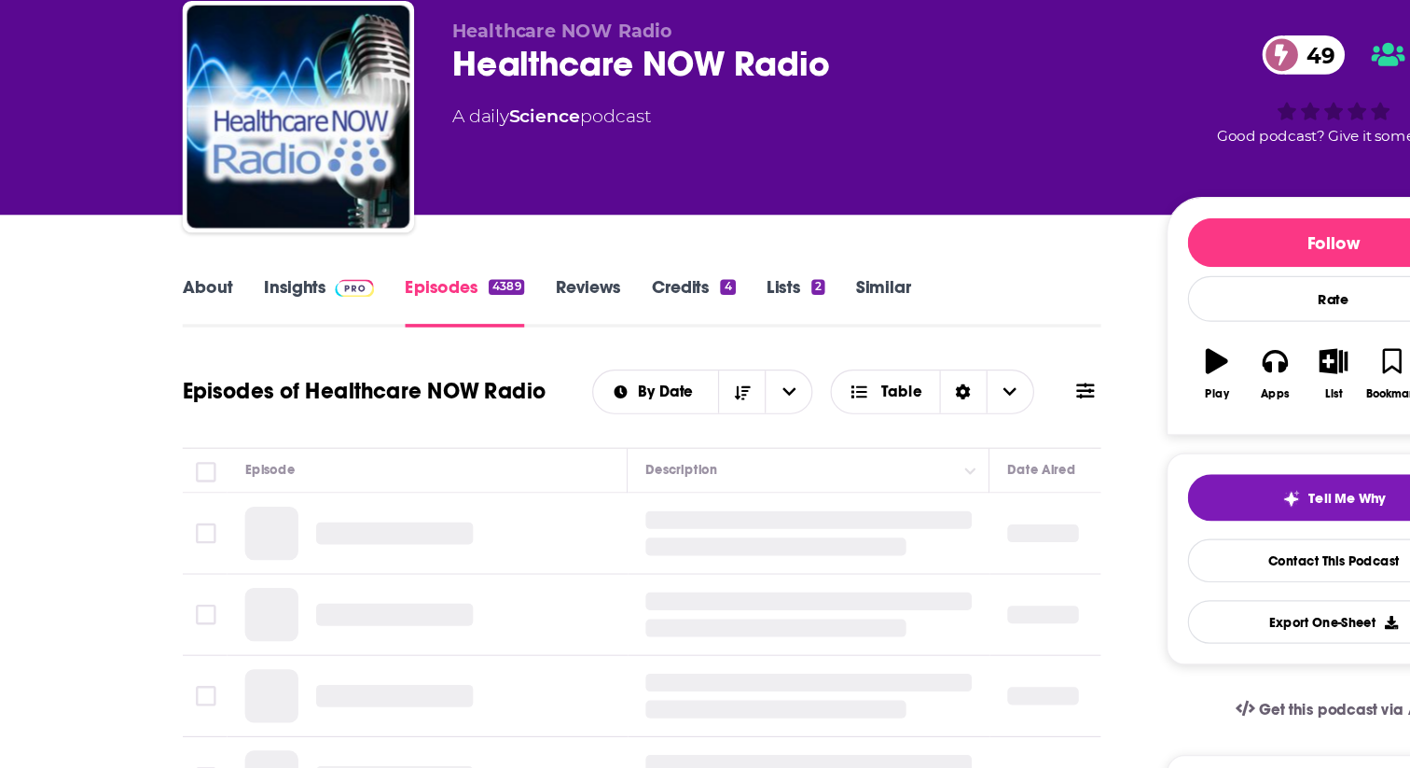
click at [180, 368] on link "About" at bounding box center [174, 376] width 42 height 43
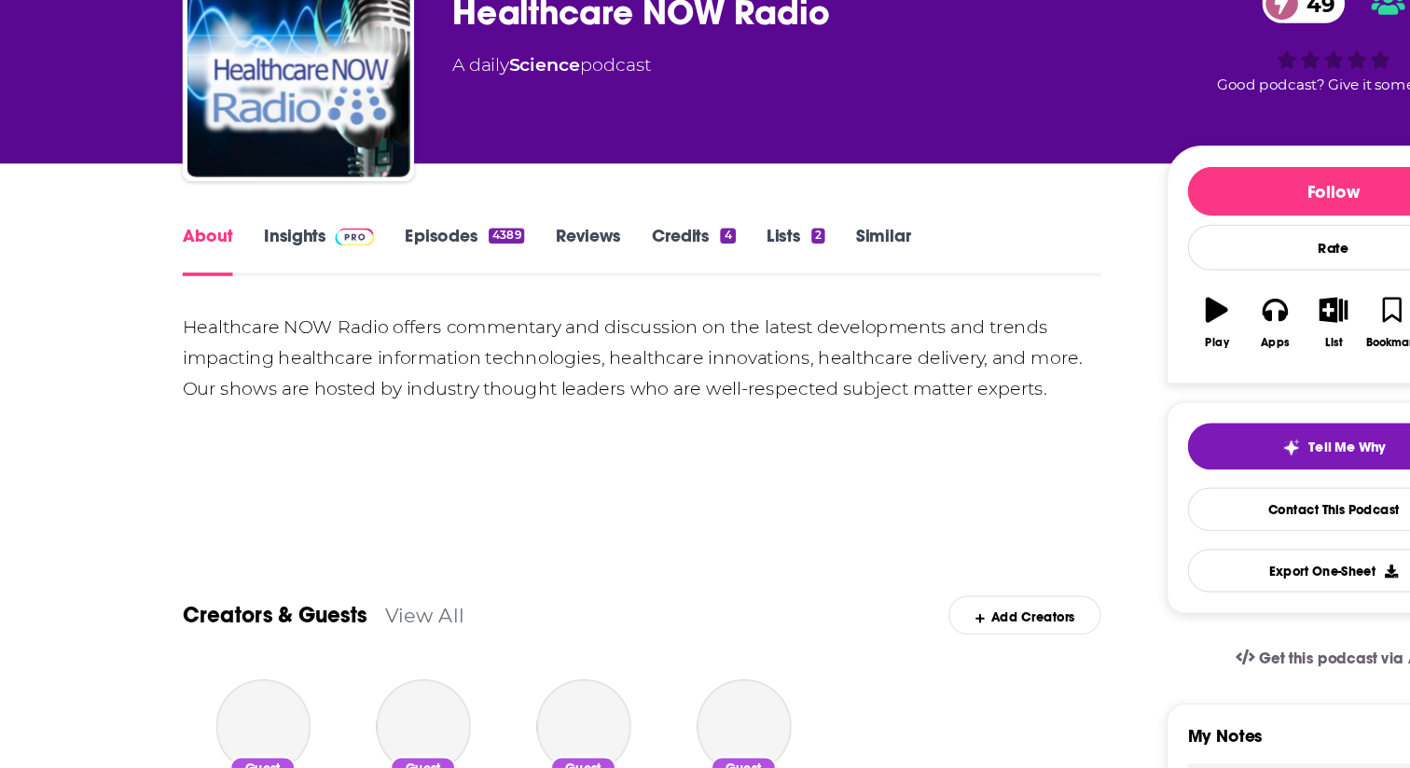
scroll to position [49, 0]
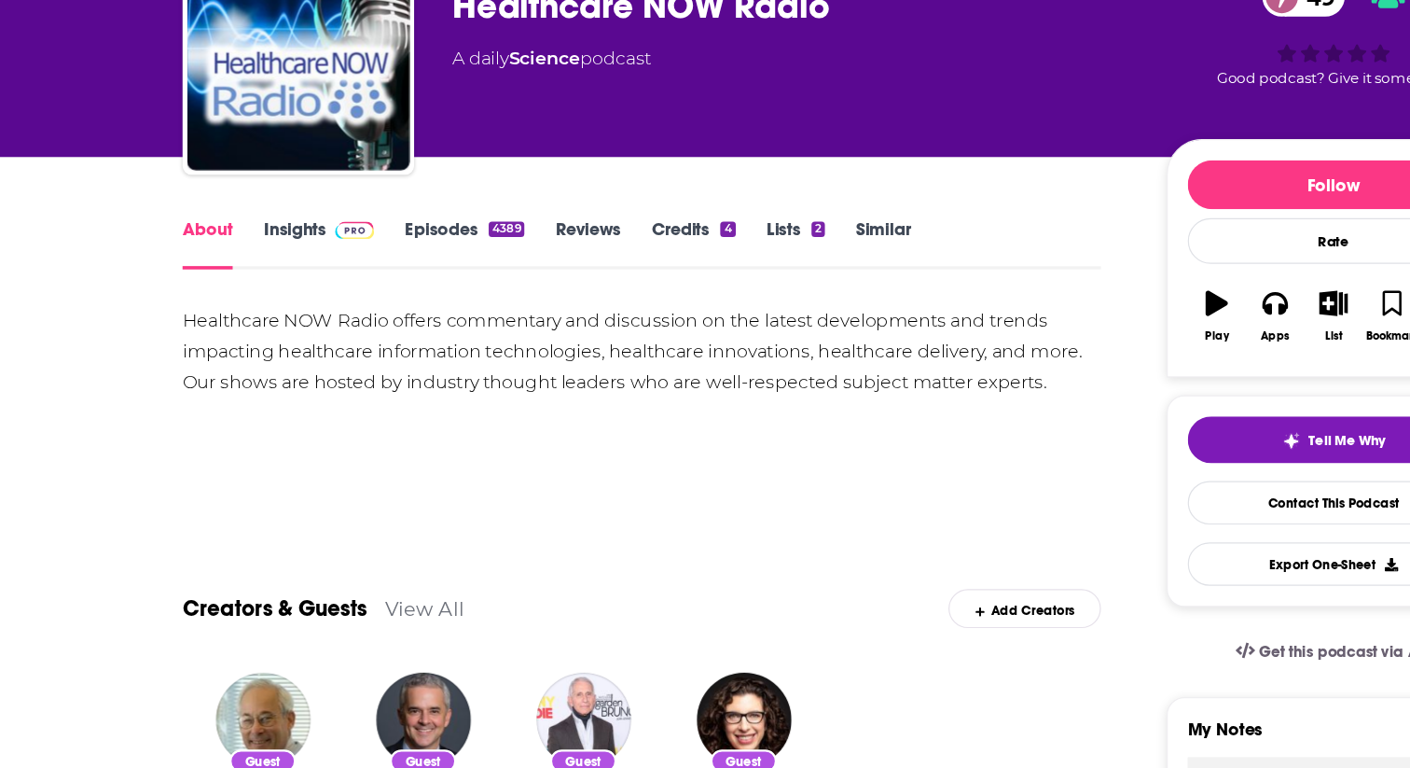
click at [295, 425] on div "Healthcare NOW Radio offers commentary and discussion on the latest development…" at bounding box center [538, 419] width 770 height 78
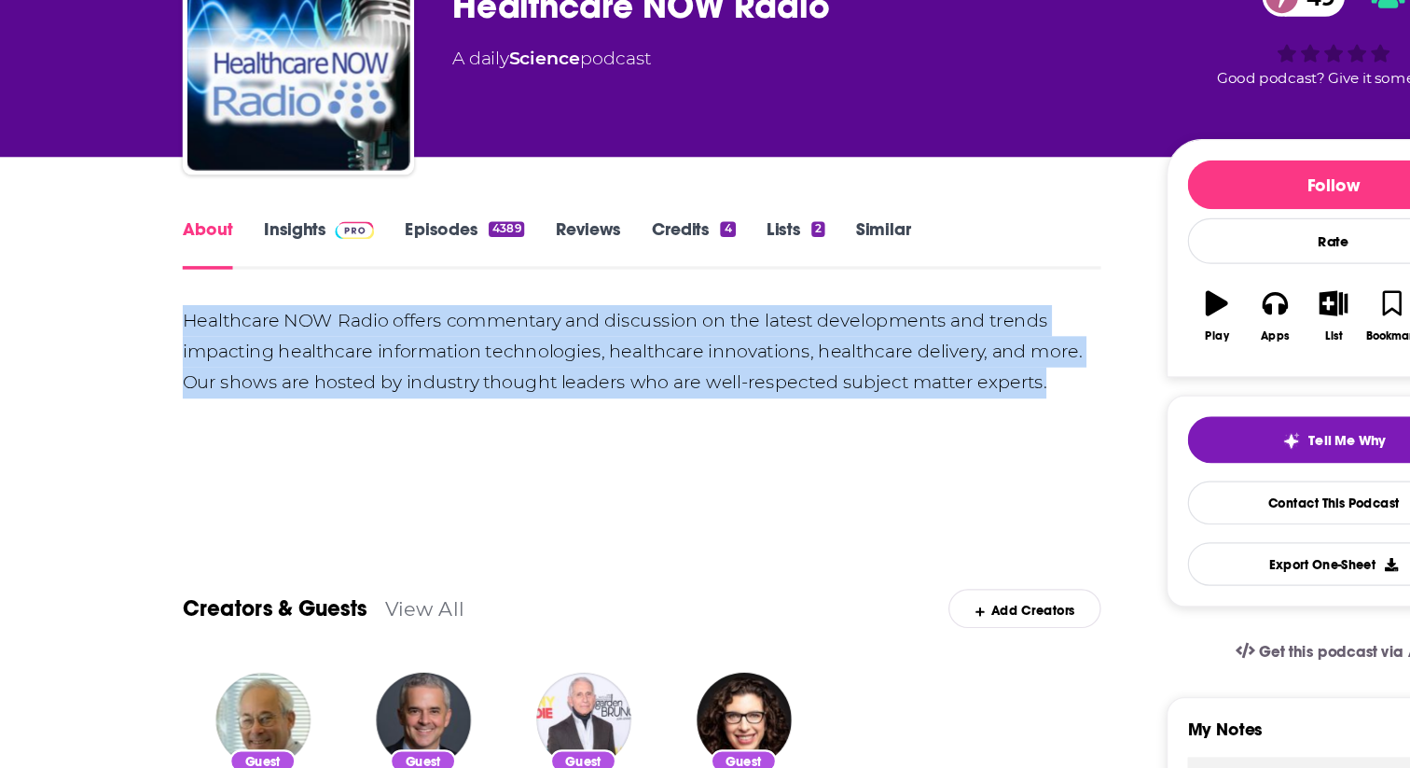
click at [295, 425] on div "Healthcare NOW Radio offers commentary and discussion on the latest development…" at bounding box center [538, 419] width 770 height 78
copy div "Healthcare NOW Radio offers commentary and discussion on the latest development…"
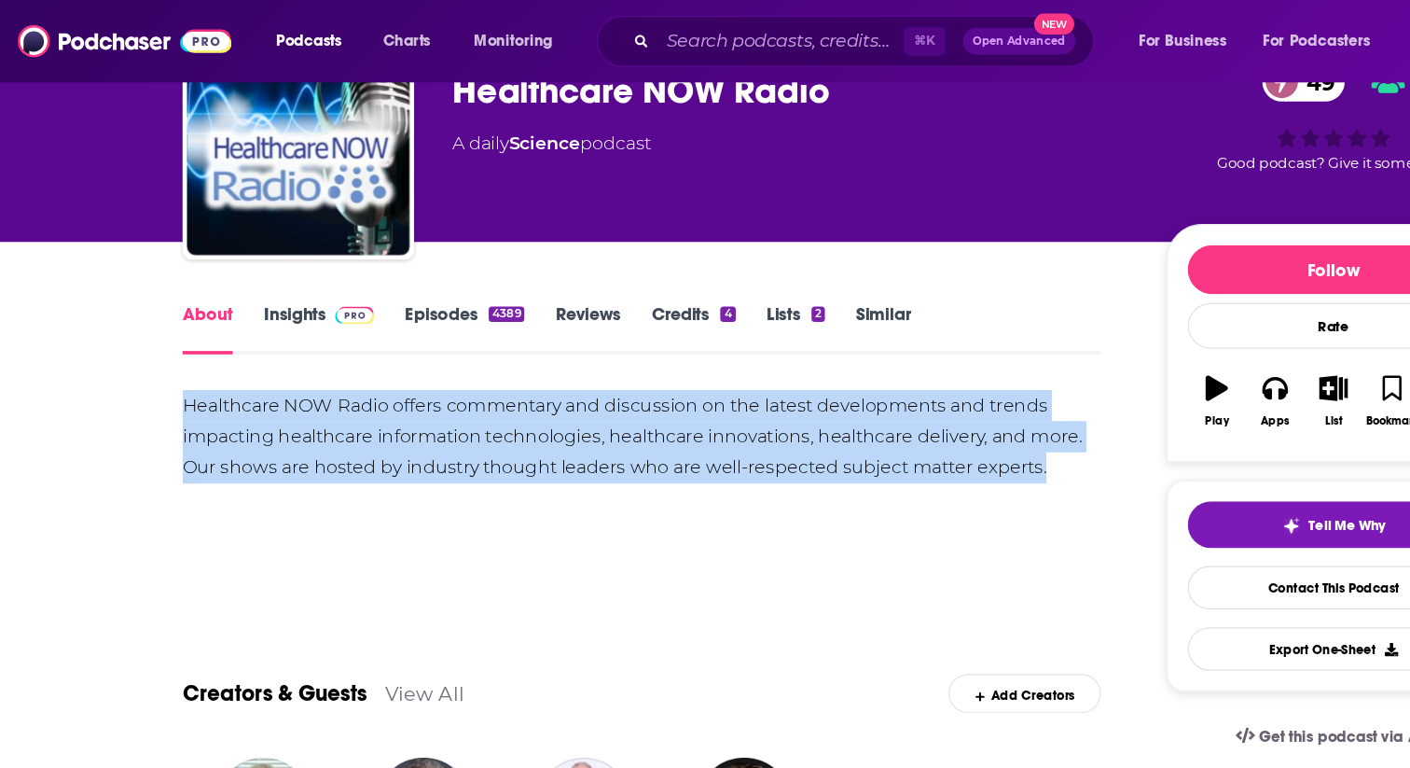
scroll to position [22, 0]
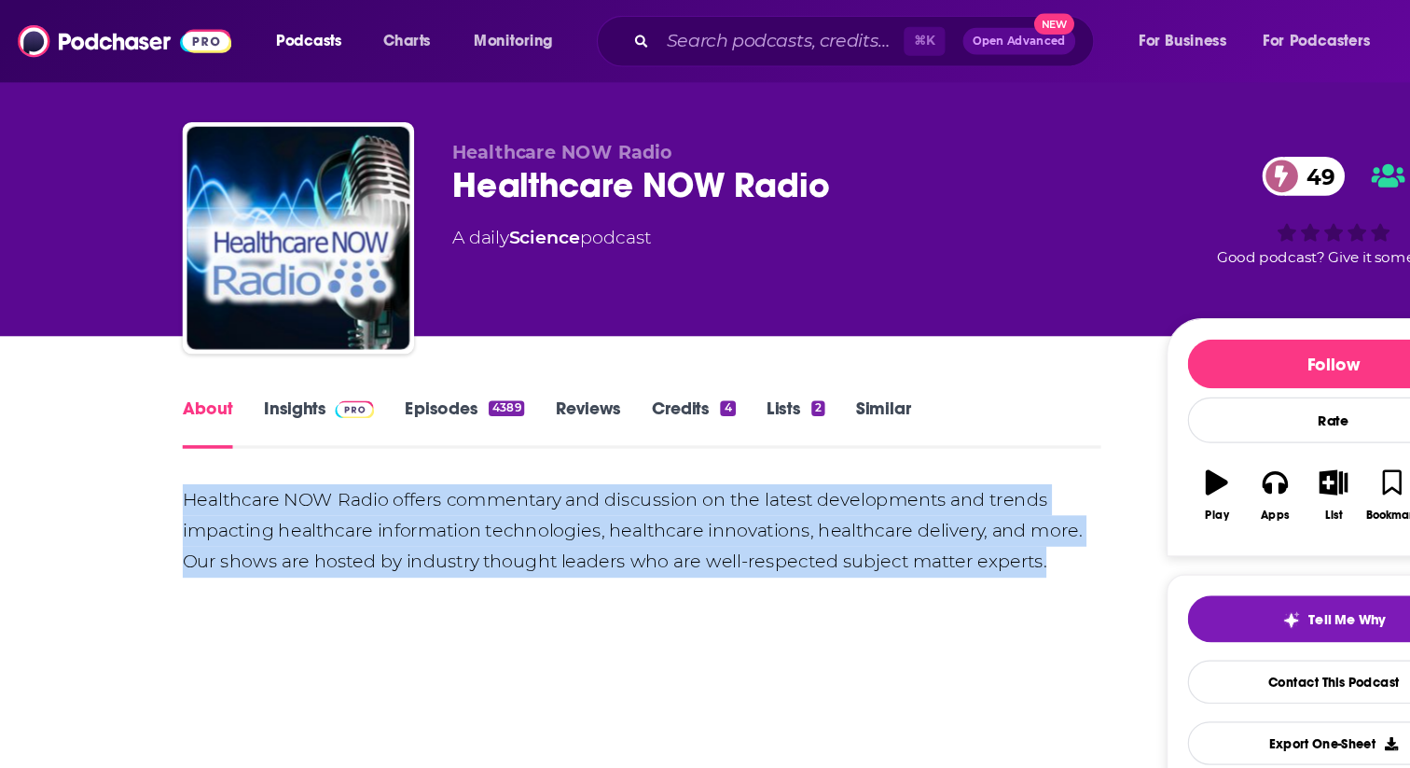
click at [498, 476] on div "Healthcare NOW Radio offers commentary and discussion on the latest development…" at bounding box center [538, 445] width 770 height 78
